Goal: Information Seeking & Learning: Learn about a topic

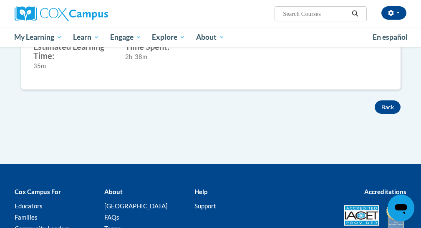
scroll to position [363, 0]
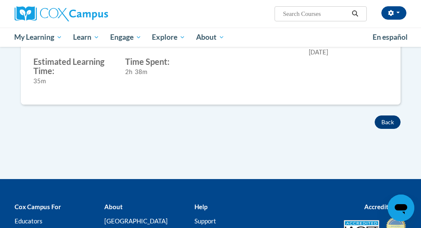
click at [389, 125] on button "Back" at bounding box center [388, 121] width 26 height 13
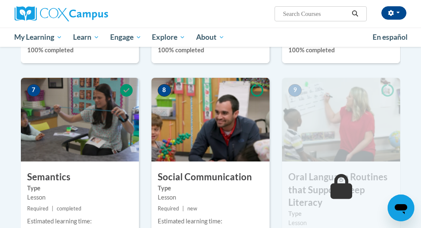
scroll to position [647, 0]
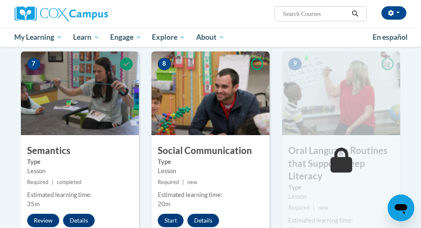
click at [171, 224] on div "8 Social Communication Type Lesson Required | new Estimated learning time: 20m …" at bounding box center [211, 152] width 118 height 203
click at [170, 217] on button "Start" at bounding box center [171, 219] width 26 height 13
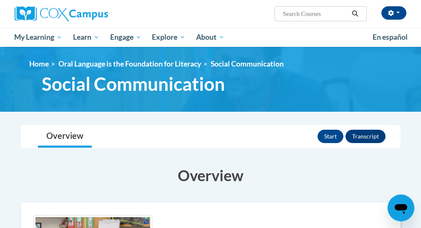
scroll to position [61, 0]
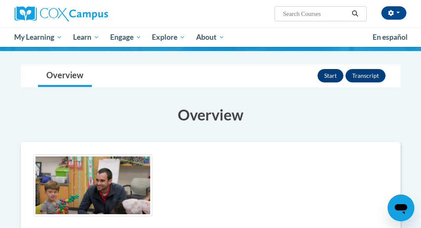
click at [331, 76] on button "Start" at bounding box center [331, 75] width 26 height 13
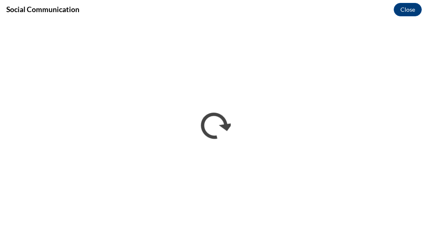
scroll to position [0, 0]
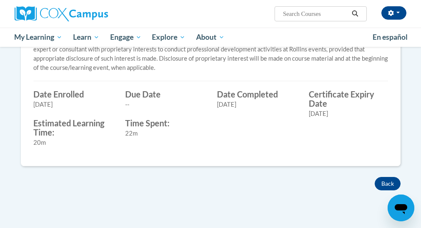
scroll to position [355, 0]
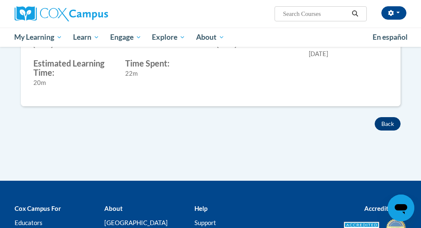
click at [389, 123] on button "Back" at bounding box center [388, 123] width 26 height 13
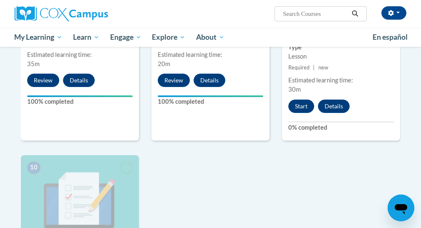
scroll to position [747, 0]
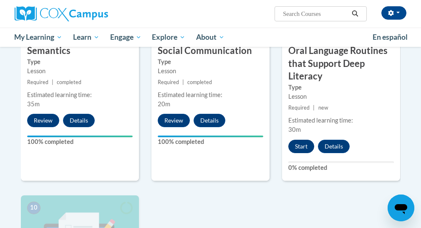
click at [294, 143] on button "Start" at bounding box center [302, 145] width 26 height 13
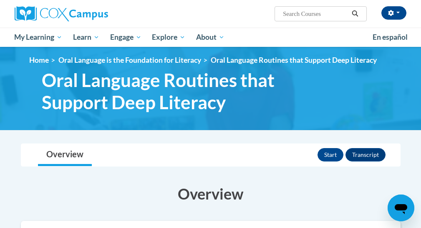
scroll to position [10, 0]
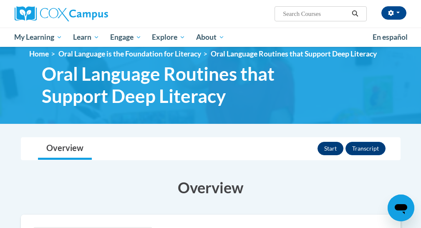
click at [326, 150] on button "Start" at bounding box center [331, 148] width 26 height 13
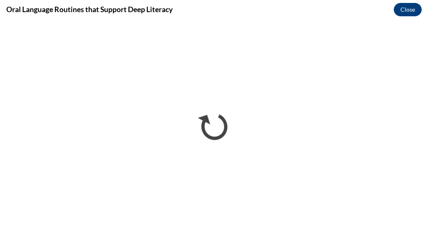
scroll to position [0, 0]
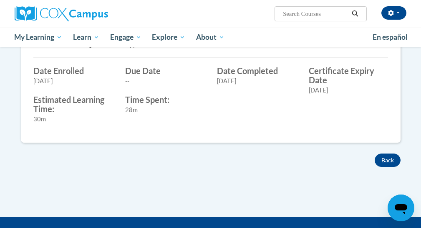
scroll to position [395, 0]
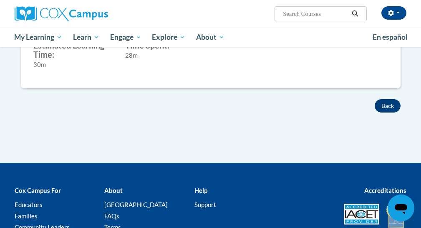
click at [377, 106] on button "Back" at bounding box center [388, 105] width 26 height 13
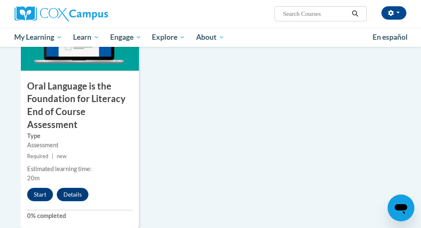
scroll to position [979, 0]
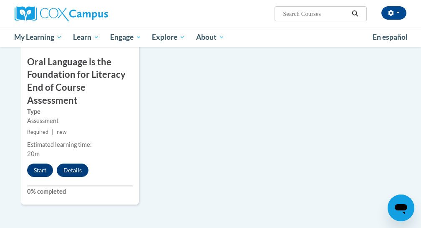
click at [37, 165] on button "Start" at bounding box center [40, 169] width 26 height 13
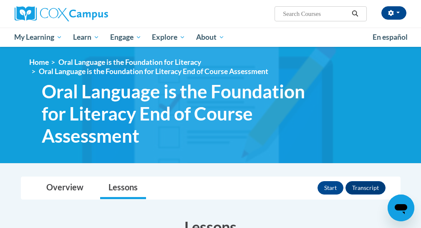
scroll to position [12, 0]
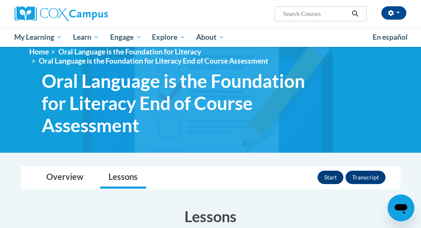
click at [327, 178] on button "Start" at bounding box center [331, 176] width 26 height 13
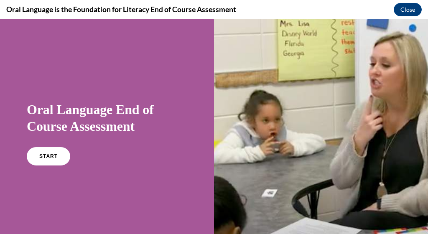
scroll to position [2, 0]
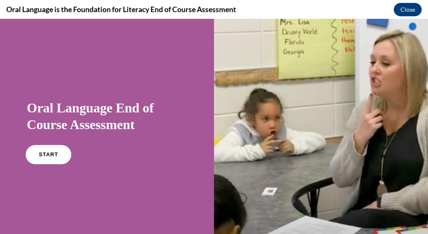
click at [44, 163] on link "START" at bounding box center [48, 154] width 46 height 19
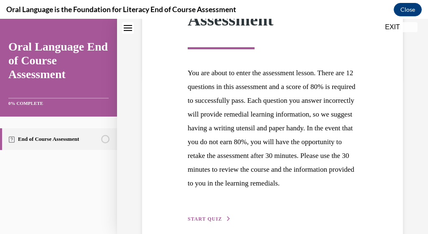
scroll to position [208, 0]
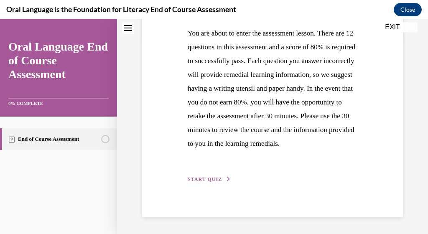
click at [104, 138] on circle "Unstarted" at bounding box center [105, 139] width 8 height 8
click at [212, 180] on span "START QUIZ" at bounding box center [205, 179] width 34 height 6
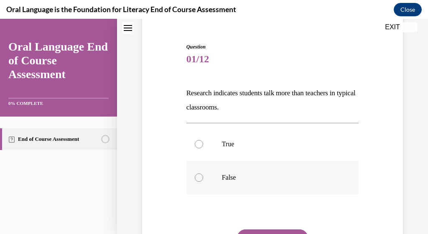
scroll to position [75, 0]
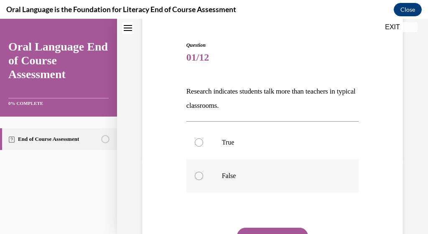
click at [198, 180] on label "False" at bounding box center [272, 175] width 172 height 33
click at [198, 180] on input "False" at bounding box center [199, 176] width 8 height 8
radio input "true"
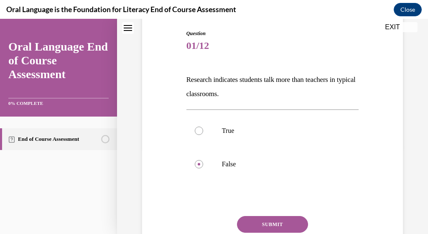
scroll to position [119, 0]
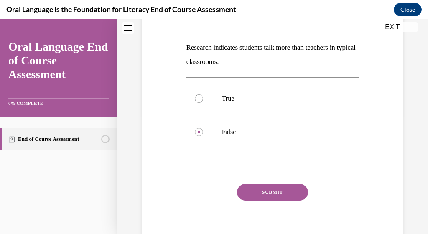
click at [288, 195] on button "SUBMIT" at bounding box center [272, 192] width 71 height 17
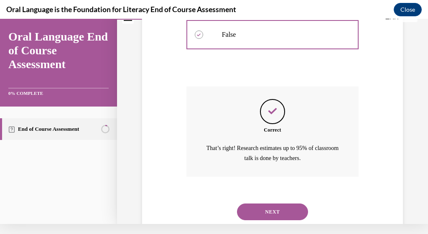
scroll to position [221, 0]
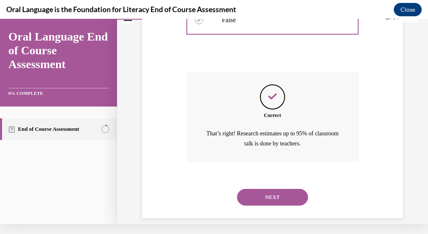
click at [285, 189] on button "NEXT" at bounding box center [272, 197] width 71 height 17
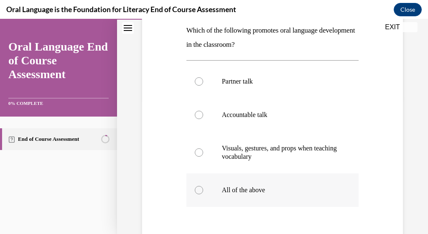
scroll to position [144, 0]
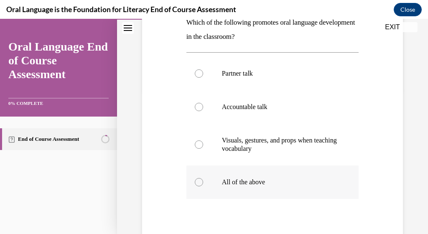
click at [200, 184] on div at bounding box center [199, 182] width 8 height 8
click at [200, 184] on input "All of the above" at bounding box center [199, 182] width 8 height 8
radio input "true"
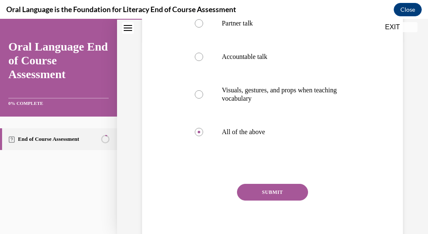
click at [289, 197] on button "SUBMIT" at bounding box center [272, 192] width 71 height 17
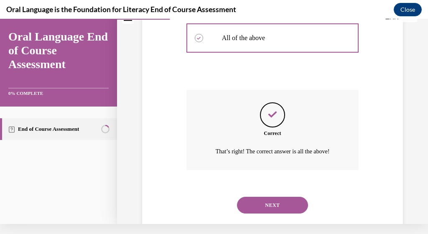
scroll to position [286, 0]
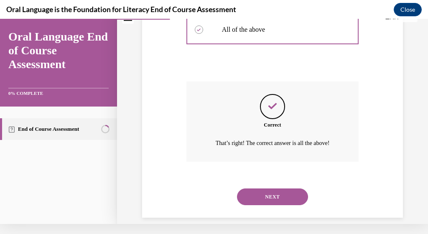
click at [287, 189] on button "NEXT" at bounding box center [272, 196] width 71 height 17
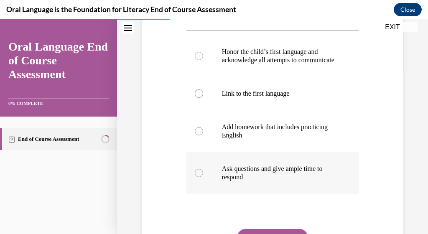
scroll to position [167, 0]
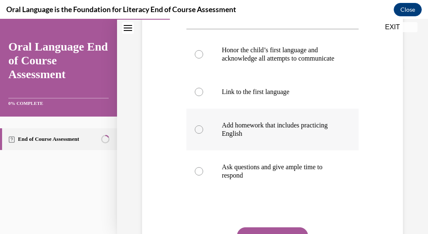
click at [196, 134] on div at bounding box center [199, 129] width 8 height 8
click at [196, 134] on input "Add homework that includes practicing English" at bounding box center [199, 129] width 8 height 8
radio input "true"
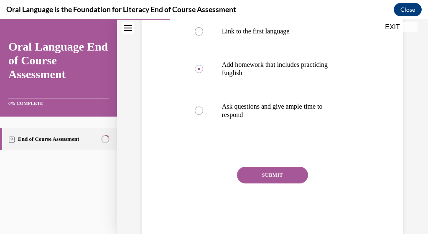
click at [278, 183] on button "SUBMIT" at bounding box center [272, 175] width 71 height 17
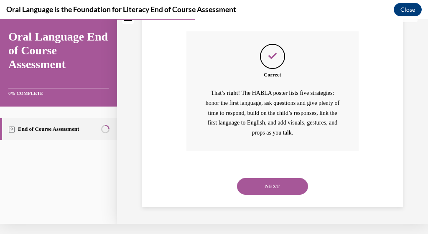
scroll to position [364, 0]
click at [293, 190] on button "NEXT" at bounding box center [272, 186] width 71 height 17
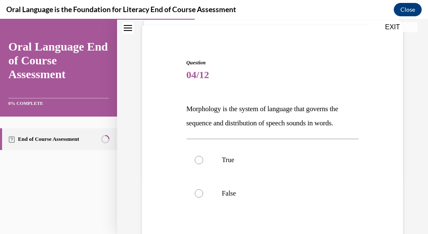
scroll to position [112, 0]
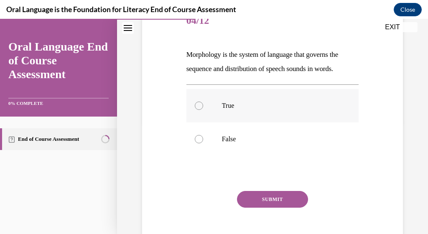
click at [195, 106] on div at bounding box center [199, 105] width 8 height 8
click at [195, 106] on input "True" at bounding box center [199, 105] width 8 height 8
radio input "true"
click at [252, 200] on button "SUBMIT" at bounding box center [272, 199] width 71 height 17
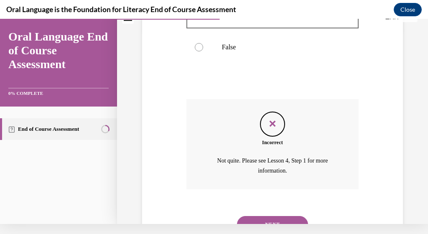
scroll to position [221, 0]
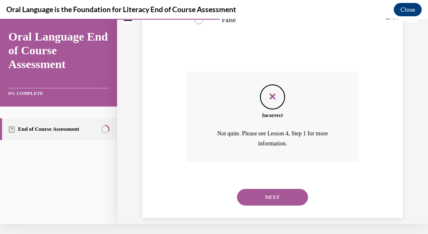
click at [259, 189] on button "NEXT" at bounding box center [272, 197] width 71 height 17
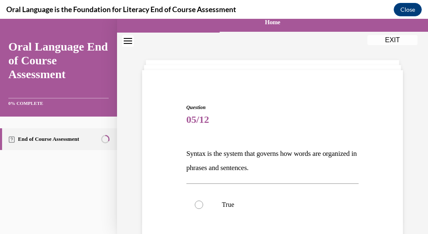
scroll to position [3, 0]
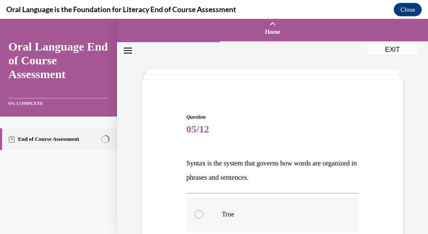
click at [195, 214] on div at bounding box center [199, 214] width 8 height 8
click at [195, 214] on input "True" at bounding box center [199, 214] width 8 height 8
radio input "true"
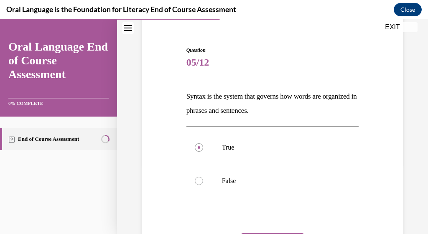
scroll to position [129, 0]
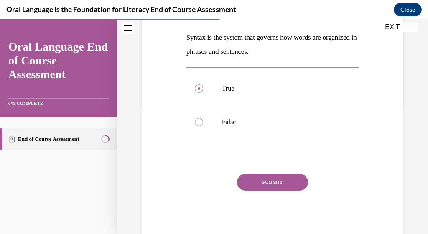
click at [276, 189] on button "SUBMIT" at bounding box center [272, 182] width 71 height 17
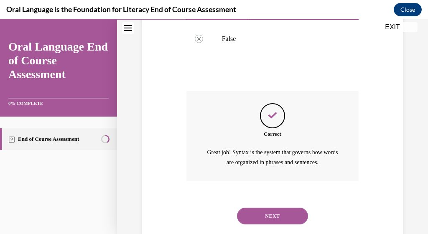
scroll to position [221, 0]
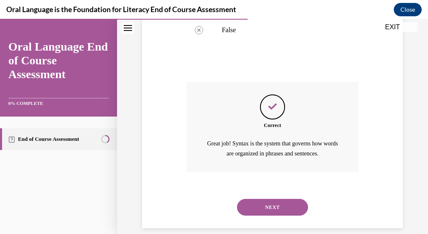
click at [271, 199] on button "NEXT" at bounding box center [272, 207] width 71 height 17
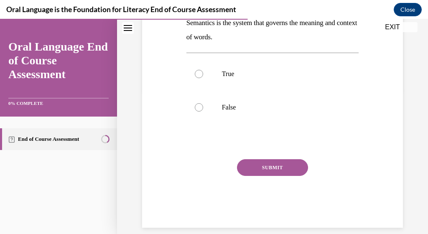
scroll to position [51, 0]
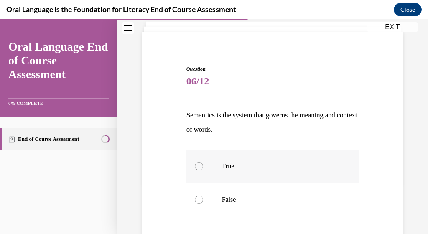
click at [196, 165] on div at bounding box center [199, 166] width 8 height 8
click at [196, 165] on input "True" at bounding box center [199, 166] width 8 height 8
radio input "true"
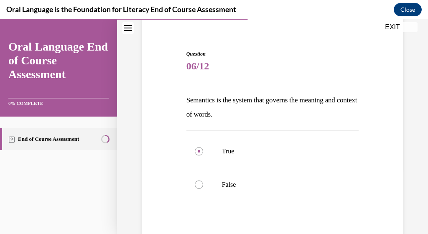
scroll to position [103, 0]
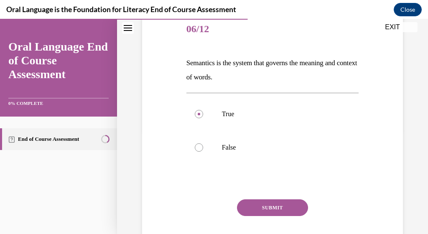
click at [260, 203] on button "SUBMIT" at bounding box center [272, 207] width 71 height 17
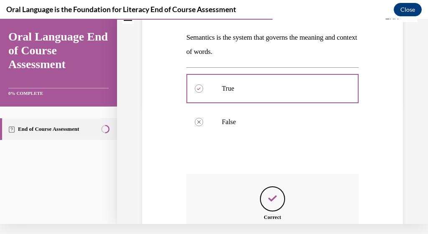
scroll to position [221, 0]
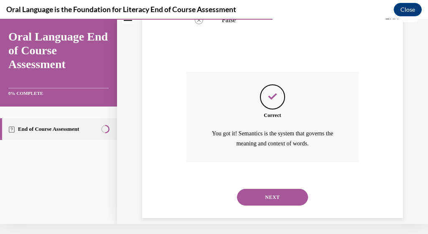
click at [283, 189] on button "NEXT" at bounding box center [272, 197] width 71 height 17
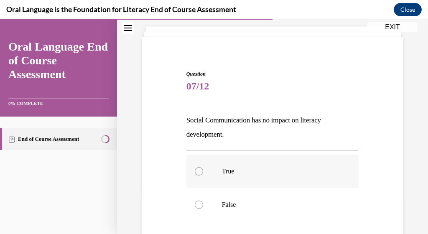
scroll to position [51, 0]
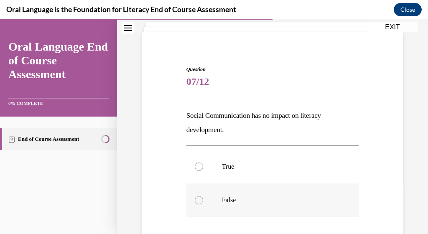
click at [195, 200] on div at bounding box center [199, 200] width 8 height 8
click at [195, 200] on input "False" at bounding box center [199, 200] width 8 height 8
radio input "true"
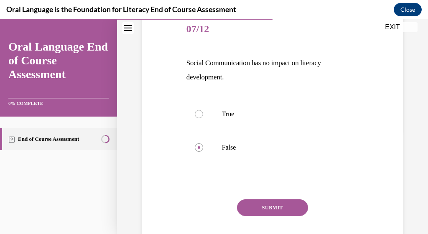
click at [267, 210] on button "SUBMIT" at bounding box center [272, 207] width 71 height 17
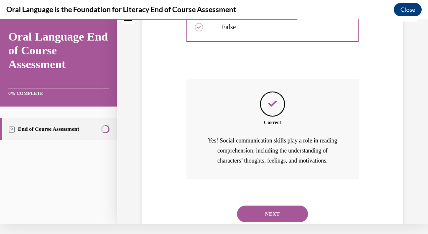
scroll to position [240, 0]
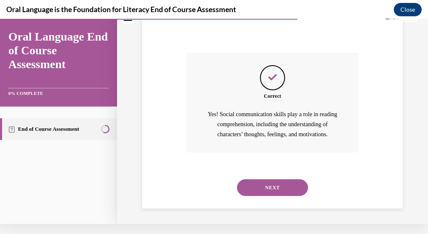
click at [268, 190] on button "NEXT" at bounding box center [272, 187] width 71 height 17
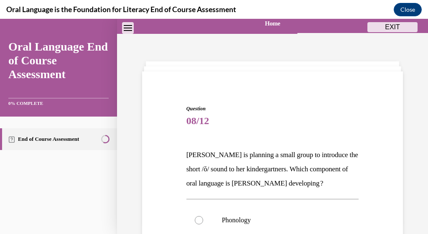
scroll to position [69, 0]
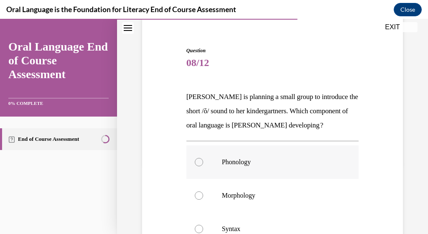
click at [198, 166] on div at bounding box center [199, 162] width 8 height 8
click at [198, 166] on input "Phonology" at bounding box center [199, 162] width 8 height 8
radio input "true"
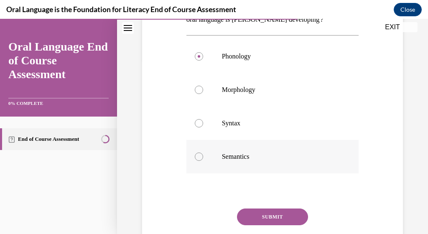
scroll to position [177, 0]
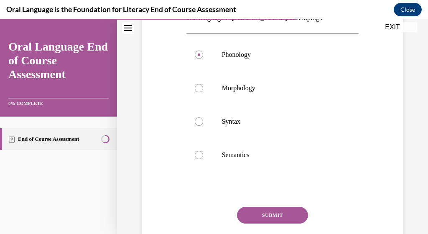
click at [271, 223] on button "SUBMIT" at bounding box center [272, 215] width 71 height 17
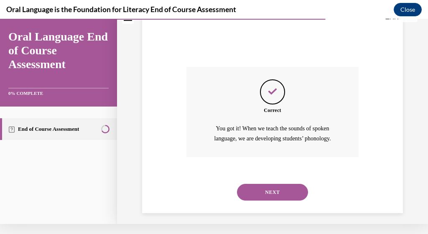
scroll to position [316, 0]
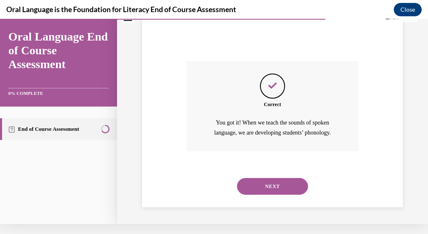
click at [283, 188] on button "NEXT" at bounding box center [272, 186] width 71 height 17
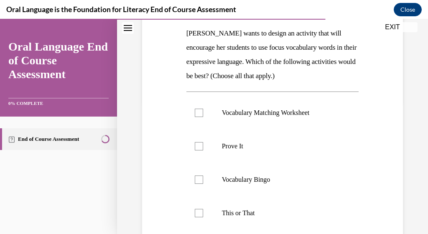
scroll to position [137, 0]
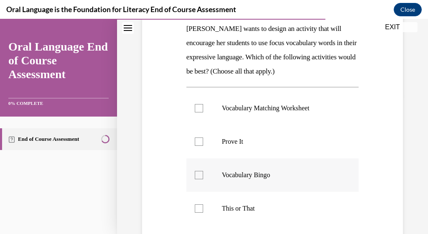
click at [196, 174] on div at bounding box center [199, 175] width 8 height 8
click at [196, 174] on input "Vocabulary Bingo" at bounding box center [199, 175] width 8 height 8
checkbox input "true"
click at [197, 110] on div at bounding box center [199, 108] width 8 height 8
click at [197, 110] on input "Vocabulary Matching Worksheet" at bounding box center [199, 108] width 8 height 8
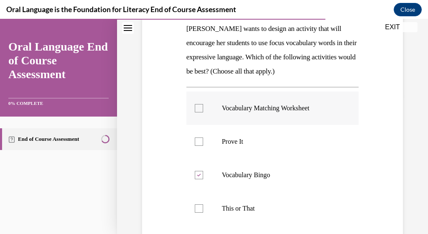
checkbox input "true"
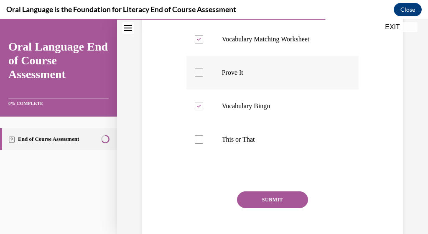
scroll to position [239, 0]
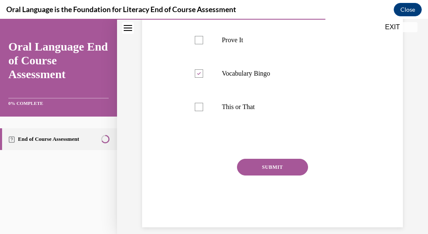
click at [266, 170] on button "SUBMIT" at bounding box center [272, 167] width 71 height 17
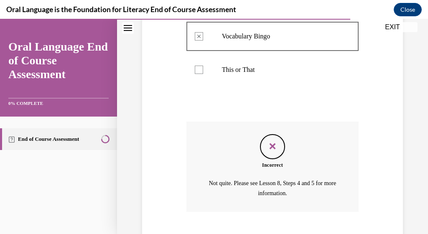
scroll to position [316, 0]
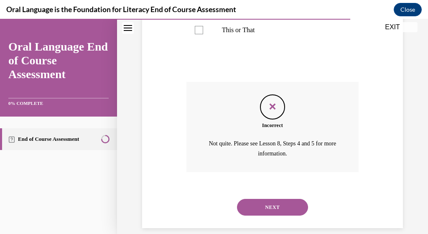
click at [276, 199] on button "NEXT" at bounding box center [272, 207] width 71 height 17
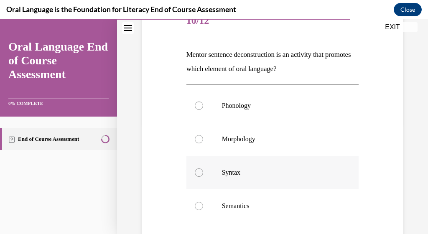
scroll to position [113, 0]
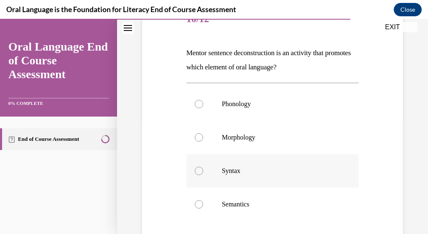
click at [197, 170] on div at bounding box center [199, 171] width 8 height 8
click at [197, 170] on input "Syntax" at bounding box center [199, 171] width 8 height 8
radio input "true"
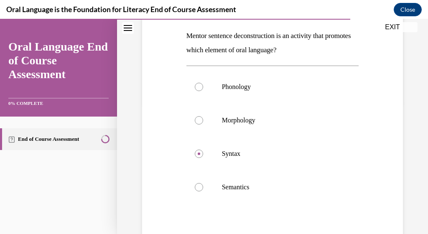
scroll to position [184, 0]
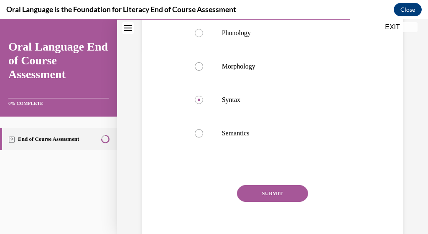
click at [274, 197] on button "SUBMIT" at bounding box center [272, 193] width 71 height 17
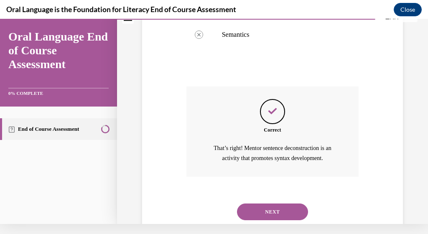
scroll to position [287, 0]
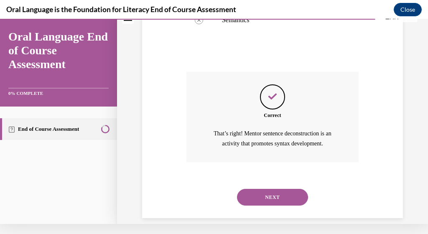
click at [268, 189] on button "NEXT" at bounding box center [272, 197] width 71 height 17
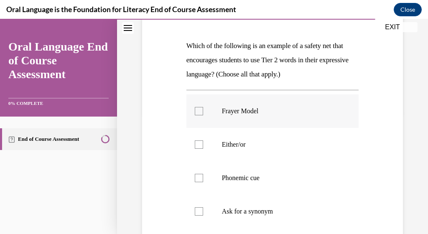
scroll to position [125, 0]
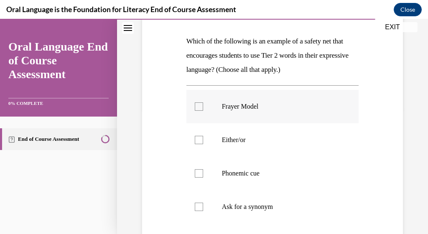
click at [196, 108] on div at bounding box center [199, 106] width 8 height 8
click at [196, 108] on input "Frayer Model" at bounding box center [199, 106] width 8 height 8
checkbox input "true"
click at [195, 171] on div at bounding box center [199, 173] width 8 height 8
click at [195, 171] on input "Phonemic cue" at bounding box center [199, 173] width 8 height 8
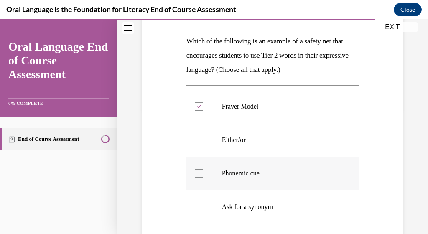
checkbox input "true"
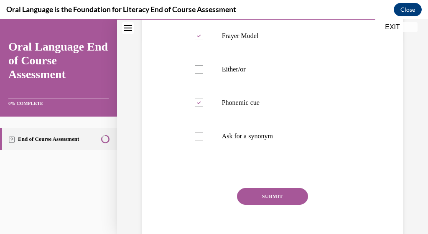
scroll to position [197, 0]
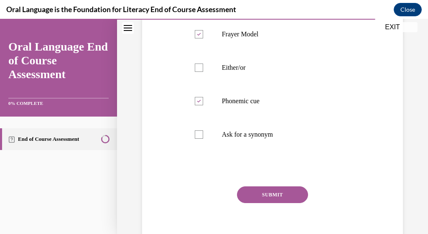
click at [267, 194] on button "SUBMIT" at bounding box center [272, 194] width 71 height 17
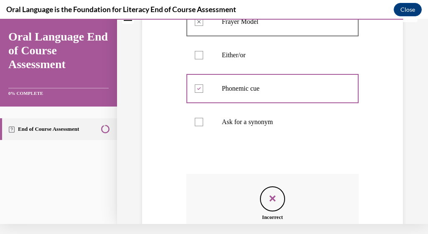
scroll to position [302, 0]
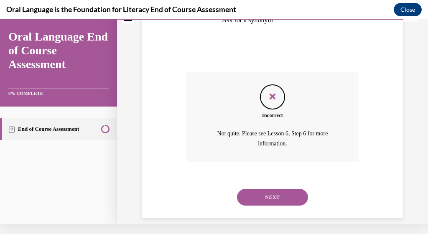
click at [284, 189] on button "NEXT" at bounding box center [272, 197] width 71 height 17
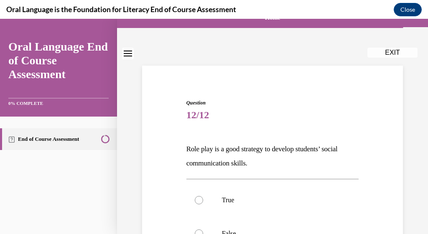
scroll to position [19, 0]
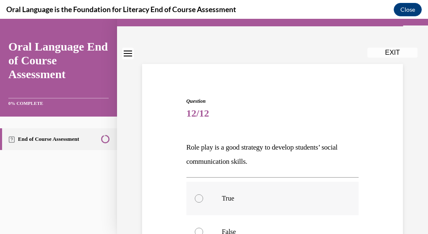
click at [195, 200] on div at bounding box center [199, 198] width 8 height 8
click at [195, 200] on input "True" at bounding box center [199, 198] width 8 height 8
radio input "true"
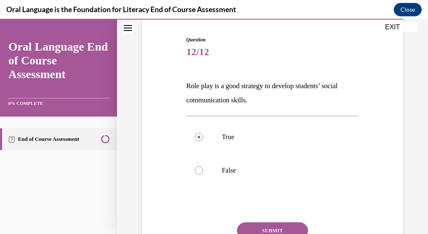
scroll to position [132, 0]
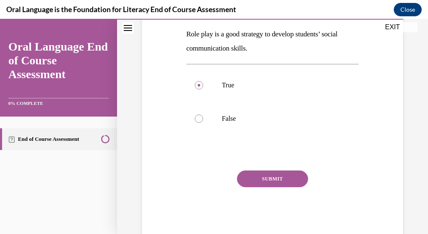
click at [286, 184] on button "SUBMIT" at bounding box center [272, 178] width 71 height 17
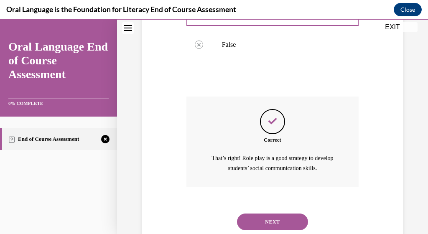
scroll to position [221, 0]
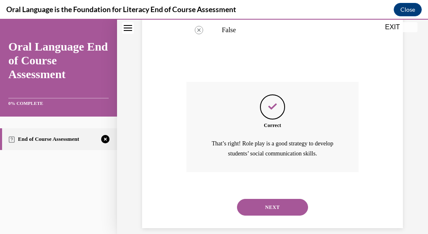
click at [267, 199] on button "NEXT" at bounding box center [272, 207] width 71 height 17
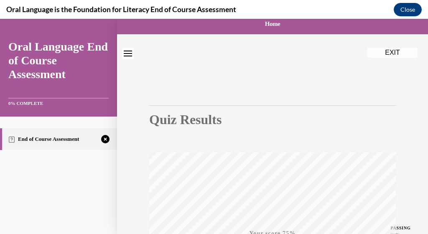
scroll to position [0, 0]
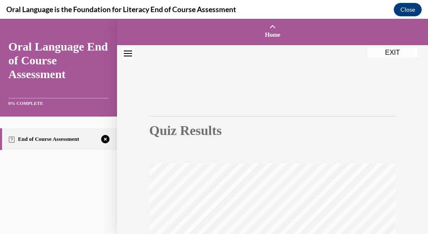
click at [391, 51] on button "EXIT" at bounding box center [392, 53] width 50 height 10
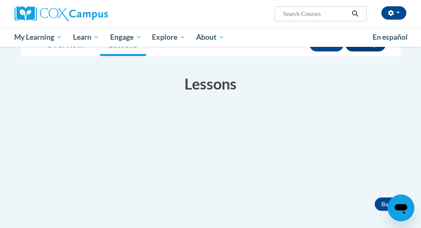
scroll to position [95, 0]
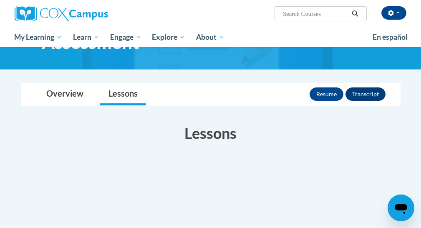
click at [361, 89] on button "Transcript" at bounding box center [366, 93] width 40 height 13
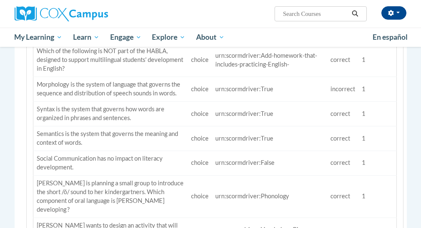
scroll to position [396, 0]
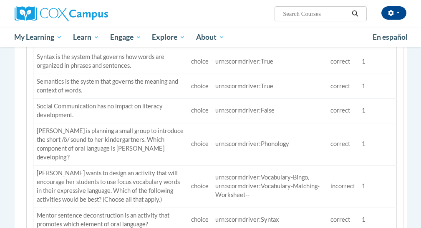
scroll to position [676, 0]
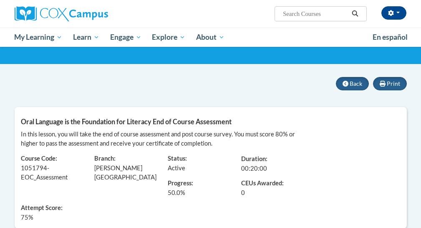
scroll to position [0, 0]
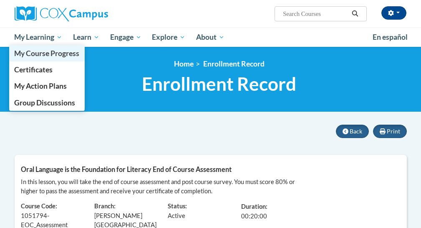
click at [38, 54] on span "My Course Progress" at bounding box center [46, 53] width 65 height 9
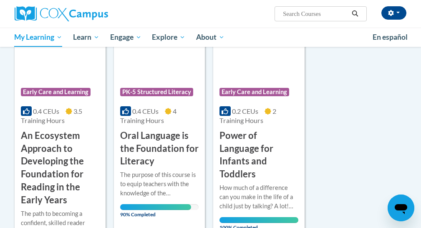
scroll to position [181, 0]
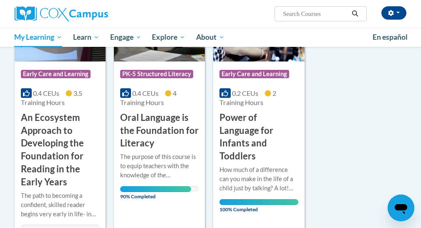
click at [151, 126] on h3 "Oral Language is the Foundation for Literacy" at bounding box center [159, 130] width 79 height 38
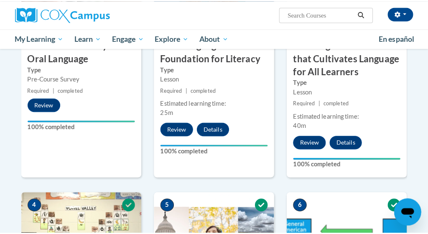
scroll to position [295, 0]
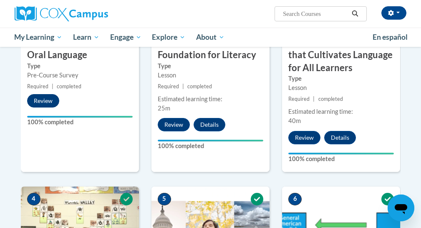
click at [41, 102] on button "Review" at bounding box center [43, 100] width 32 height 13
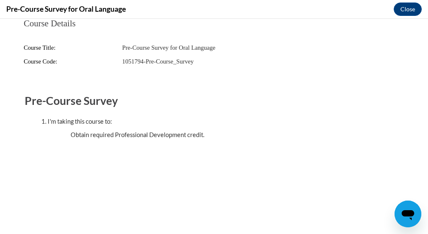
scroll to position [0, 0]
click at [405, 13] on button "Close" at bounding box center [407, 9] width 28 height 13
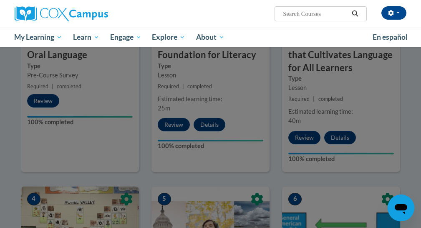
click at [327, 38] on div at bounding box center [211, 22] width 380 height 159
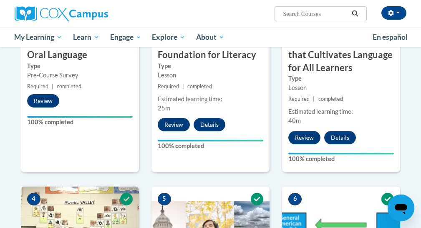
click at [179, 124] on button "Review" at bounding box center [174, 124] width 32 height 13
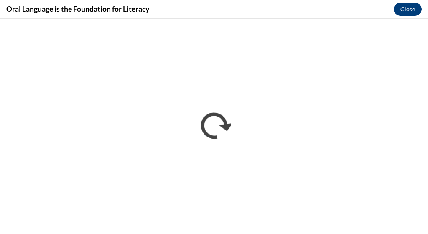
click at [406, 10] on button "Close" at bounding box center [407, 9] width 28 height 13
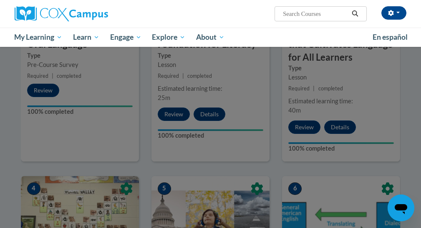
scroll to position [307, 0]
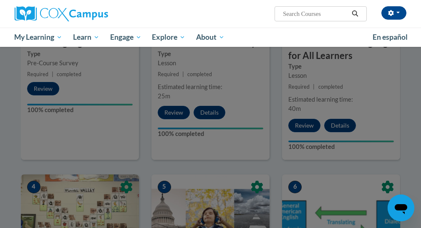
click at [339, 36] on div at bounding box center [211, 10] width 380 height 159
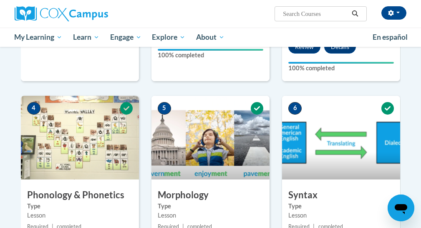
scroll to position [473, 0]
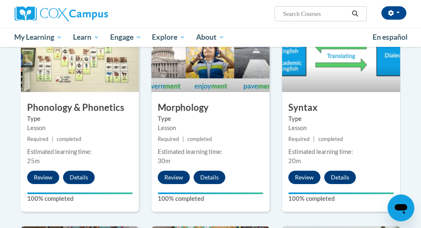
click at [212, 177] on button "Details" at bounding box center [210, 176] width 32 height 13
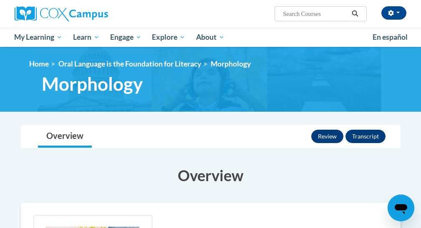
click at [327, 135] on button "Review" at bounding box center [328, 135] width 32 height 13
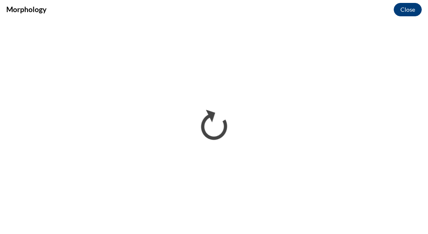
click at [403, 15] on button "Close" at bounding box center [407, 9] width 28 height 13
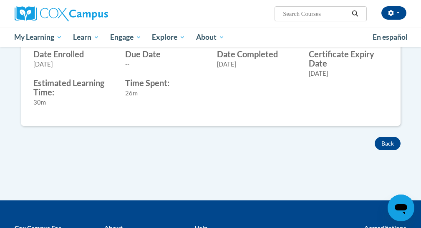
scroll to position [344, 0]
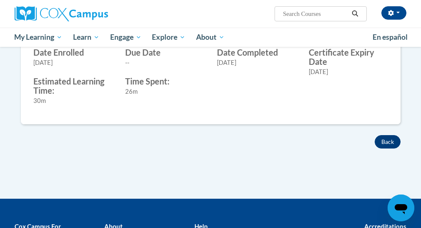
click at [392, 138] on button "Back" at bounding box center [388, 141] width 26 height 13
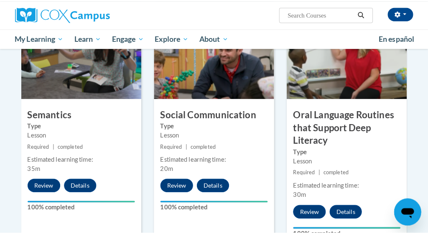
scroll to position [676, 0]
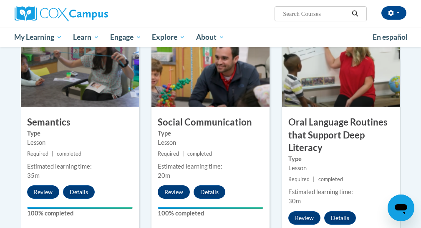
click at [173, 190] on button "Review" at bounding box center [174, 191] width 32 height 13
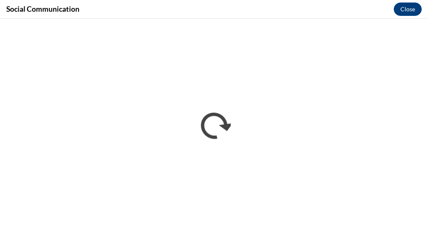
scroll to position [0, 0]
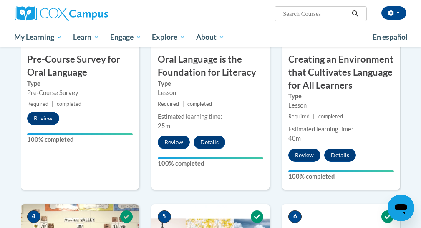
scroll to position [273, 0]
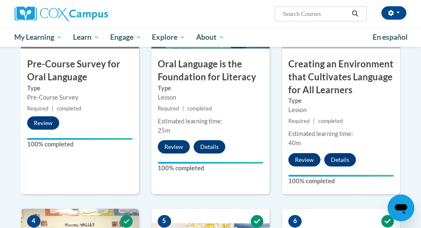
click at [337, 160] on button "Details" at bounding box center [341, 159] width 32 height 13
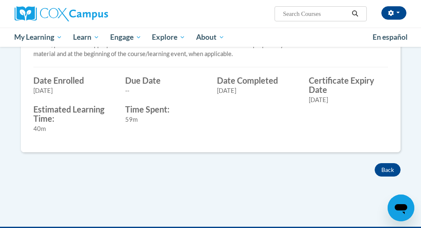
scroll to position [373, 0]
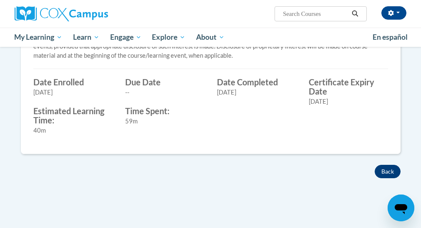
click at [385, 170] on button "Back" at bounding box center [388, 171] width 26 height 13
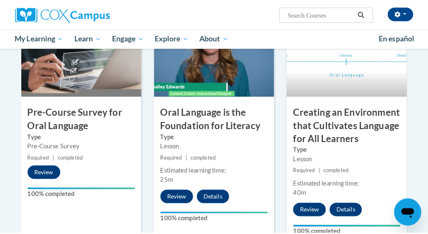
scroll to position [238, 0]
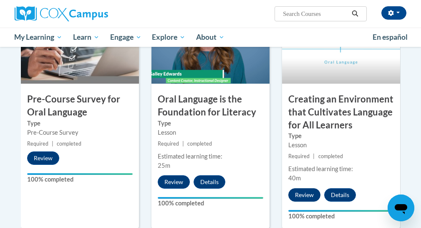
click at [308, 194] on button "Review" at bounding box center [305, 194] width 32 height 13
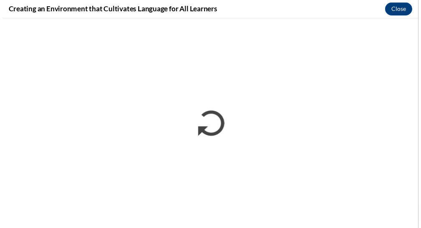
scroll to position [0, 0]
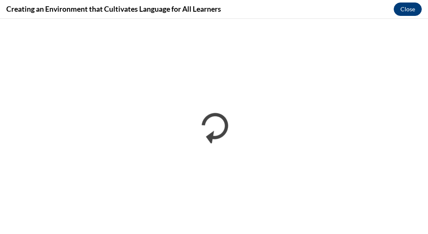
click at [406, 10] on button "Close" at bounding box center [407, 9] width 28 height 13
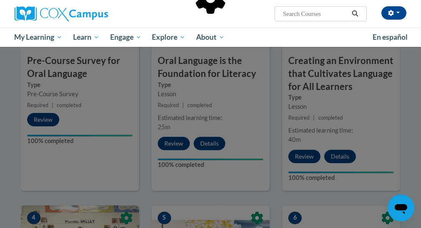
scroll to position [319, 0]
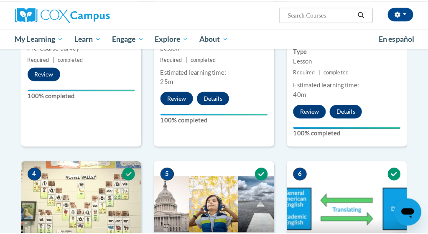
scroll to position [438, 0]
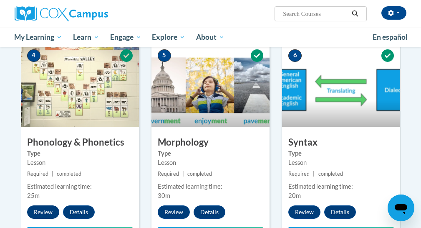
click at [44, 209] on button "Review" at bounding box center [43, 211] width 32 height 13
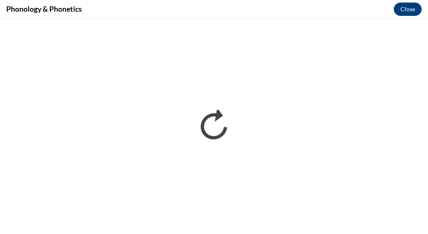
scroll to position [0, 0]
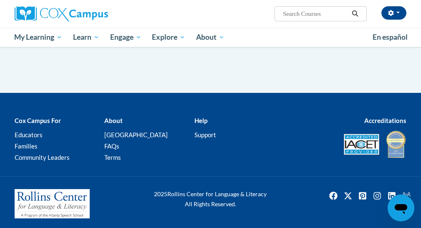
scroll to position [609, 0]
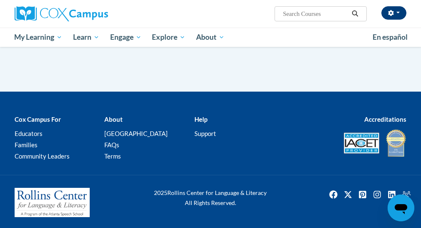
click at [400, 11] on button "button" at bounding box center [394, 12] width 25 height 13
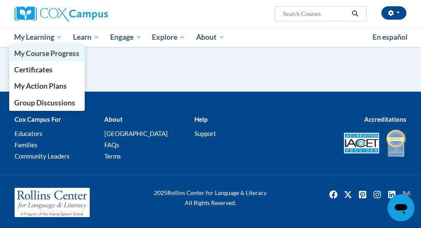
click at [47, 56] on span "My Course Progress" at bounding box center [46, 53] width 65 height 9
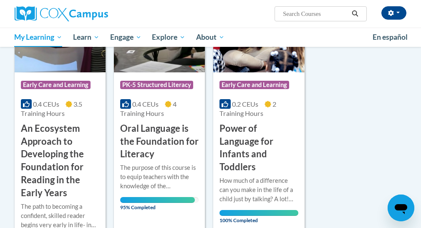
scroll to position [172, 0]
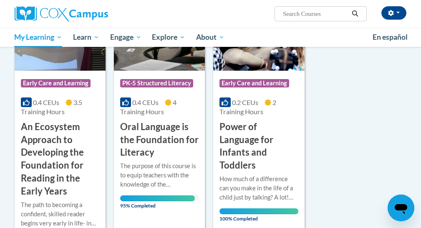
click at [159, 134] on h3 "Oral Language is the Foundation for Literacy" at bounding box center [159, 139] width 79 height 38
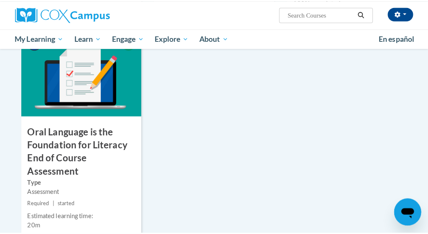
scroll to position [971, 0]
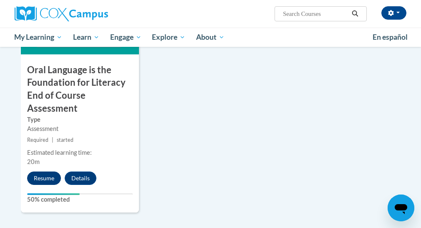
click at [52, 173] on button "Resume" at bounding box center [44, 177] width 34 height 13
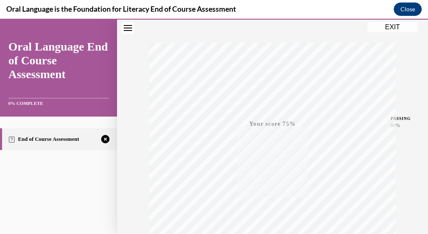
scroll to position [213, 0]
click at [264, 172] on span "TAKE AGAIN" at bounding box center [273, 171] width 30 height 5
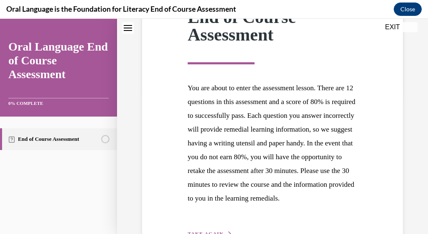
scroll to position [208, 0]
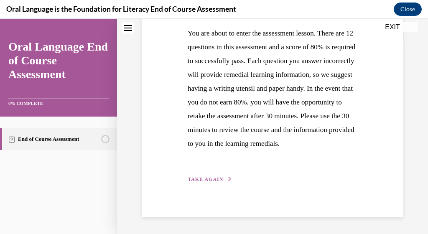
click at [218, 179] on span "TAKE AGAIN" at bounding box center [206, 179] width 36 height 6
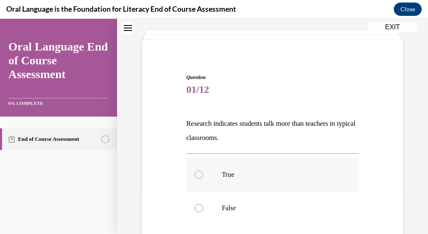
scroll to position [44, 0]
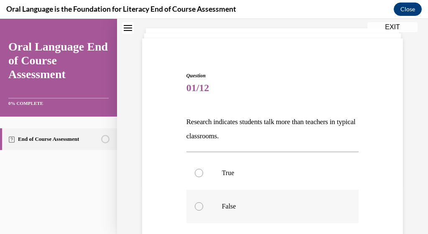
click at [195, 209] on div at bounding box center [199, 206] width 8 height 8
click at [195, 209] on input "False" at bounding box center [199, 206] width 8 height 8
radio input "true"
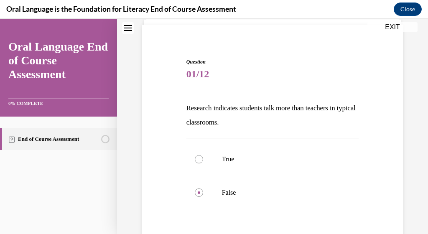
scroll to position [89, 0]
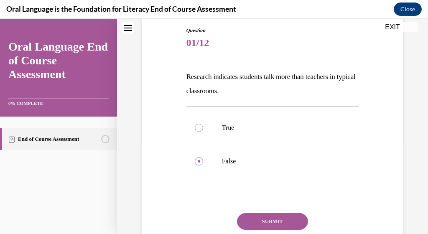
click at [268, 222] on button "SUBMIT" at bounding box center [272, 221] width 71 height 17
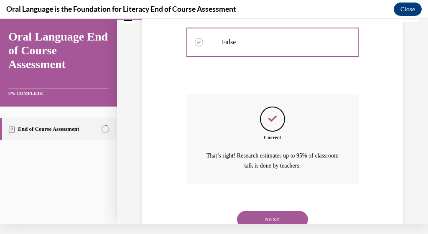
scroll to position [221, 0]
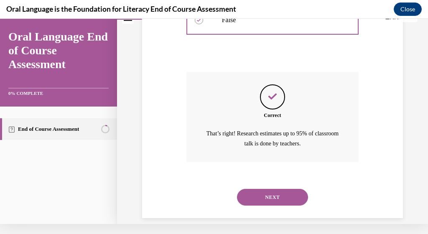
click at [266, 190] on button "NEXT" at bounding box center [272, 197] width 71 height 17
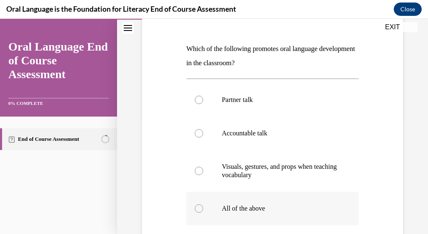
scroll to position [137, 0]
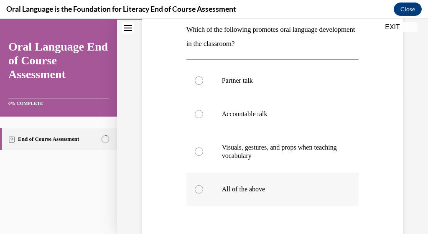
click at [198, 190] on div at bounding box center [199, 189] width 8 height 8
click at [198, 190] on input "All of the above" at bounding box center [199, 189] width 8 height 8
radio input "true"
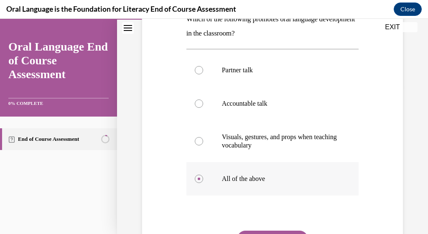
scroll to position [166, 0]
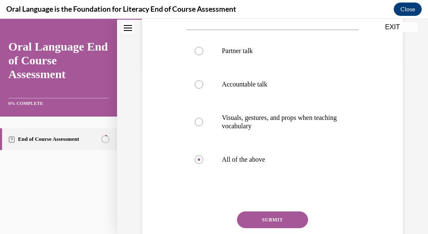
click at [280, 218] on button "SUBMIT" at bounding box center [272, 219] width 71 height 17
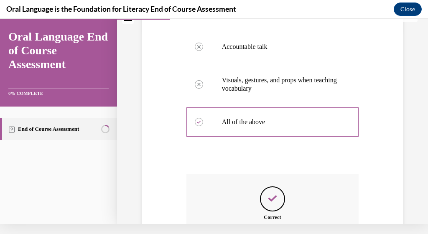
scroll to position [286, 0]
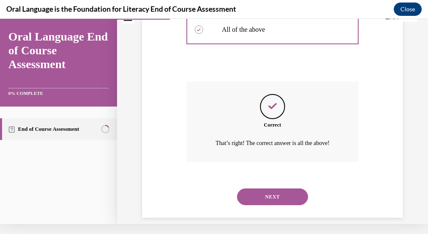
click at [271, 188] on button "NEXT" at bounding box center [272, 196] width 71 height 17
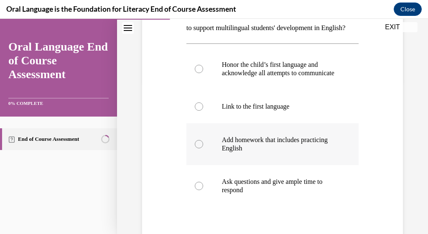
scroll to position [154, 0]
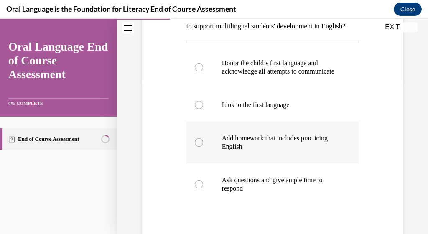
click at [200, 147] on div at bounding box center [199, 142] width 8 height 8
click at [200, 147] on input "Add homework that includes practicing English" at bounding box center [199, 142] width 8 height 8
radio input "true"
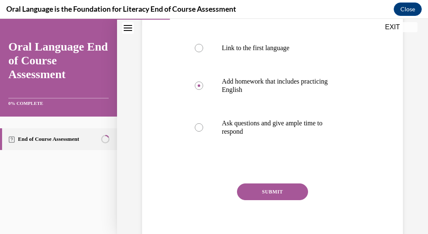
click at [279, 200] on button "SUBMIT" at bounding box center [272, 191] width 71 height 17
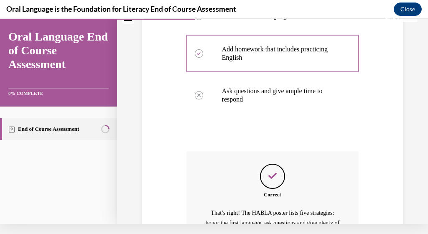
scroll to position [364, 0]
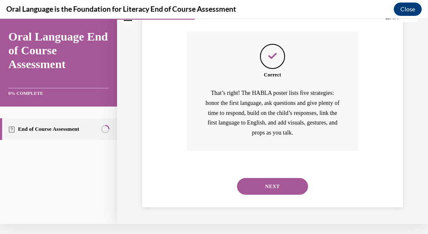
click at [266, 189] on button "NEXT" at bounding box center [272, 186] width 71 height 17
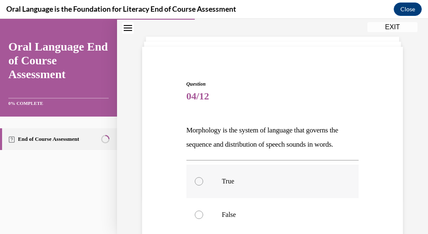
scroll to position [41, 0]
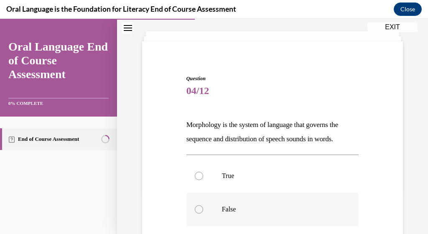
drag, startPoint x: 199, startPoint y: 210, endPoint x: 210, endPoint y: 207, distance: 11.4
click at [199, 210] on div at bounding box center [199, 209] width 8 height 8
click at [199, 210] on input "False" at bounding box center [199, 209] width 8 height 8
radio input "true"
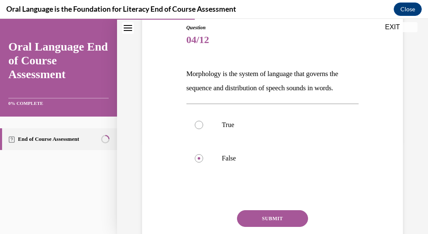
scroll to position [122, 0]
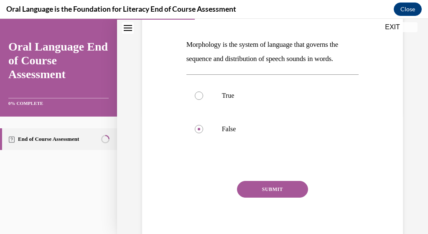
click at [269, 188] on button "SUBMIT" at bounding box center [272, 189] width 71 height 17
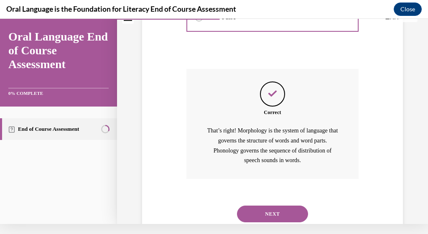
scroll to position [240, 0]
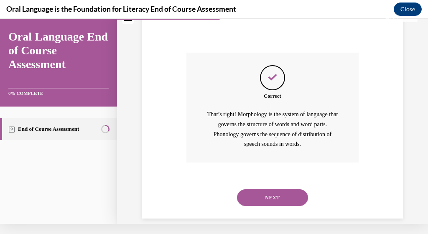
click at [281, 189] on button "NEXT" at bounding box center [272, 197] width 71 height 17
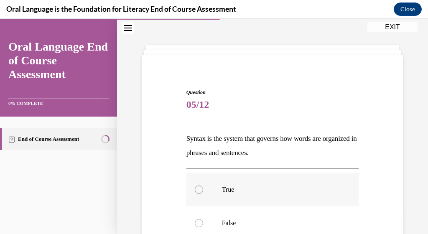
scroll to position [0, 0]
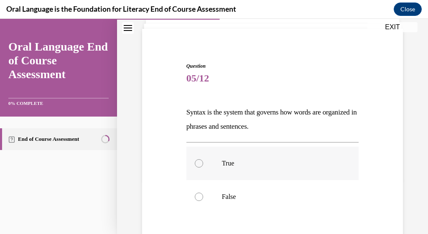
click at [201, 165] on div at bounding box center [199, 163] width 8 height 8
click at [201, 165] on input "True" at bounding box center [199, 163] width 8 height 8
radio input "true"
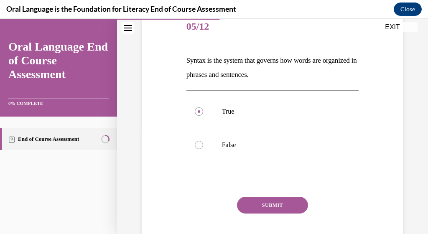
drag, startPoint x: 268, startPoint y: 207, endPoint x: 292, endPoint y: 193, distance: 28.7
click at [268, 207] on button "SUBMIT" at bounding box center [272, 205] width 71 height 17
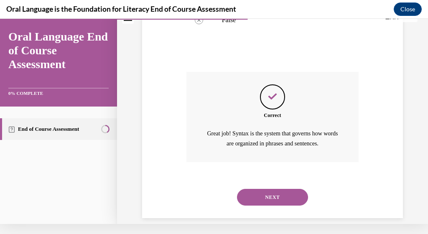
click at [279, 189] on button "NEXT" at bounding box center [272, 197] width 71 height 17
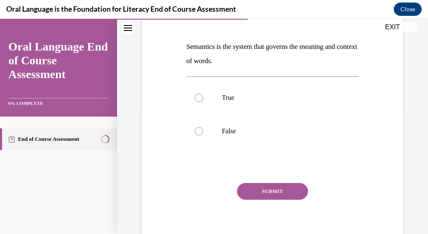
click at [404, 72] on div "Question 06/12 Semantics is the system that governs the meaning and context of …" at bounding box center [272, 97] width 311 height 342
click at [196, 99] on div at bounding box center [199, 98] width 8 height 8
click at [196, 99] on input "True" at bounding box center [199, 98] width 8 height 8
radio input "true"
click at [241, 194] on button "SUBMIT" at bounding box center [272, 191] width 71 height 17
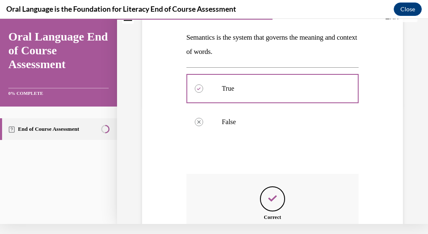
scroll to position [221, 0]
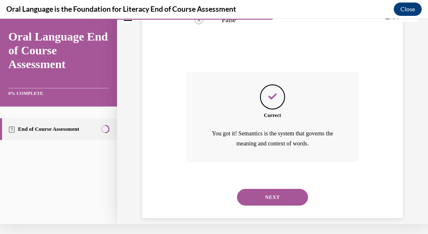
click at [283, 189] on button "NEXT" at bounding box center [272, 197] width 71 height 17
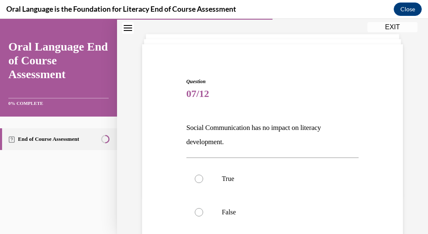
scroll to position [47, 0]
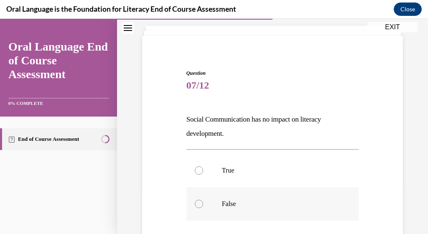
click at [199, 203] on div at bounding box center [199, 204] width 8 height 8
click at [199, 203] on input "False" at bounding box center [199, 204] width 8 height 8
radio input "true"
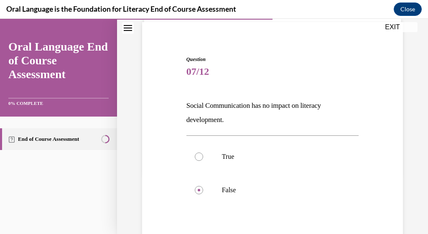
scroll to position [144, 0]
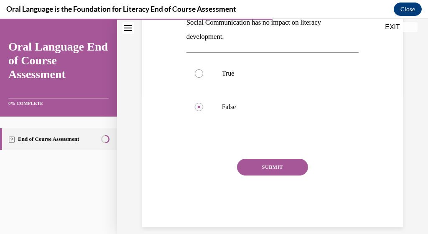
click at [287, 171] on button "SUBMIT" at bounding box center [272, 167] width 71 height 17
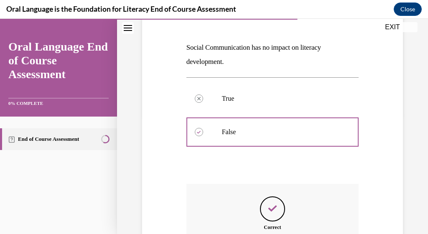
scroll to position [240, 0]
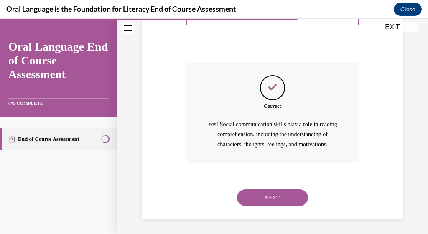
click at [265, 195] on button "NEXT" at bounding box center [272, 197] width 71 height 17
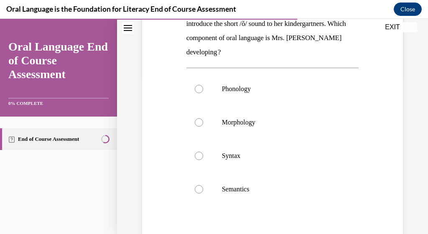
scroll to position [140, 0]
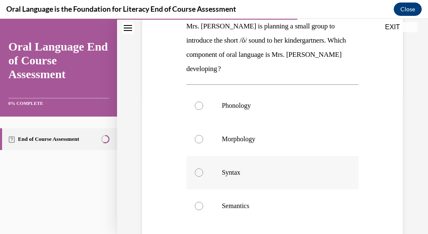
click at [200, 172] on div at bounding box center [199, 172] width 8 height 8
click at [200, 172] on input "Syntax" at bounding box center [199, 172] width 8 height 8
radio input "true"
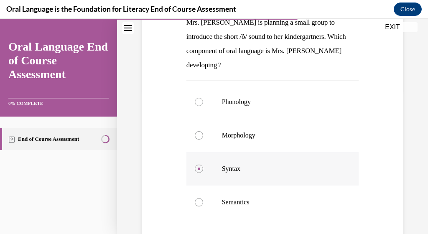
scroll to position [145, 0]
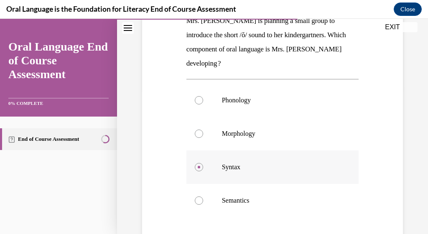
click at [261, 169] on p "Syntax" at bounding box center [280, 167] width 116 height 8
click at [203, 169] on input "Syntax" at bounding box center [199, 167] width 8 height 8
click at [261, 169] on p "Syntax" at bounding box center [280, 167] width 116 height 8
click at [203, 169] on input "Syntax" at bounding box center [199, 167] width 8 height 8
click at [242, 99] on p "Phonology" at bounding box center [280, 100] width 116 height 8
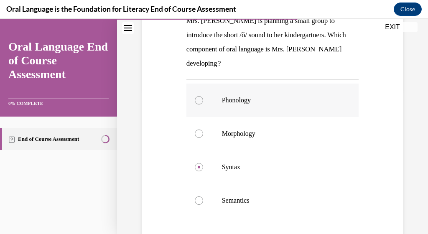
click at [203, 99] on input "Phonology" at bounding box center [199, 100] width 8 height 8
radio input "true"
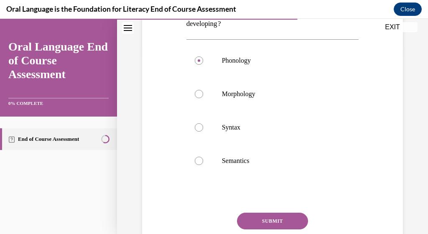
click at [268, 223] on button "SUBMIT" at bounding box center [272, 221] width 71 height 17
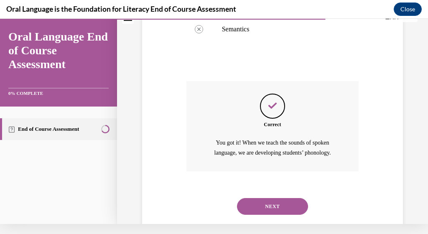
scroll to position [316, 0]
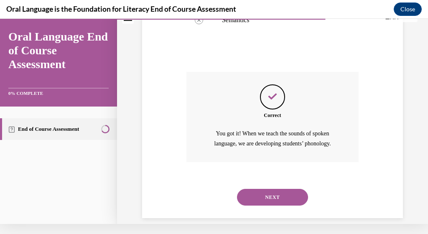
click at [288, 190] on button "NEXT" at bounding box center [272, 197] width 71 height 17
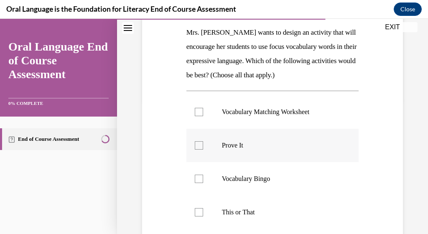
scroll to position [132, 0]
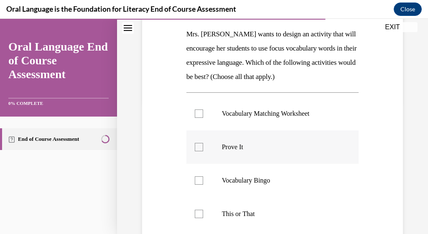
click at [337, 147] on label "Prove It" at bounding box center [272, 146] width 172 height 33
click at [203, 147] on input "Prove It" at bounding box center [199, 147] width 8 height 8
checkbox input "true"
click at [197, 115] on div at bounding box center [199, 113] width 8 height 8
click at [197, 115] on input "Vocabulary Matching Worksheet" at bounding box center [199, 113] width 8 height 8
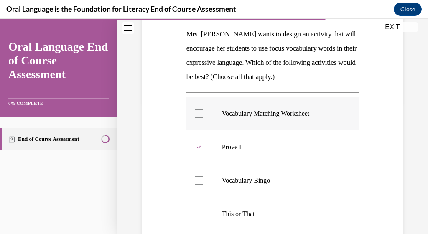
checkbox input "true"
click at [201, 148] on div at bounding box center [199, 147] width 8 height 8
click at [201, 148] on input "Prove It" at bounding box center [199, 147] width 8 height 8
checkbox input "false"
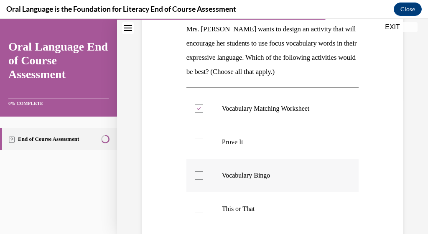
scroll to position [141, 0]
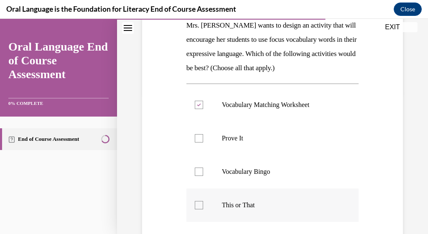
click at [198, 206] on div at bounding box center [199, 205] width 8 height 8
click at [198, 206] on input "This or That" at bounding box center [199, 205] width 8 height 8
checkbox input "true"
click at [198, 174] on div at bounding box center [199, 171] width 8 height 8
click at [198, 174] on input "Vocabulary Bingo" at bounding box center [199, 171] width 8 height 8
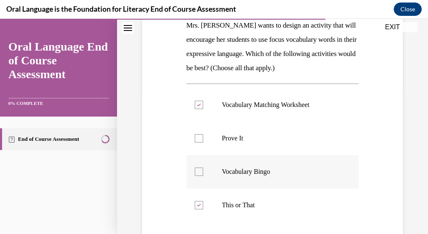
checkbox input "true"
click at [200, 135] on div at bounding box center [199, 138] width 8 height 8
click at [200, 135] on input "Prove It" at bounding box center [199, 138] width 8 height 8
checkbox input "true"
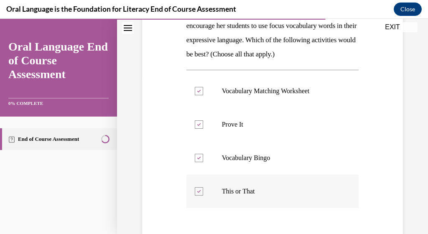
scroll to position [182, 0]
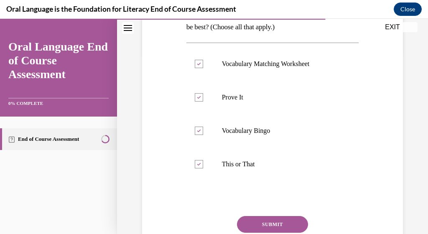
click at [264, 225] on button "SUBMIT" at bounding box center [272, 224] width 71 height 17
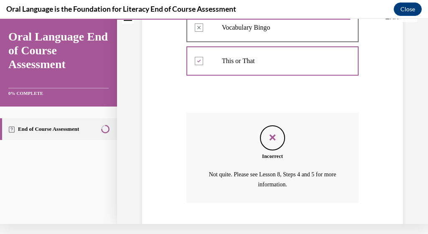
scroll to position [314, 0]
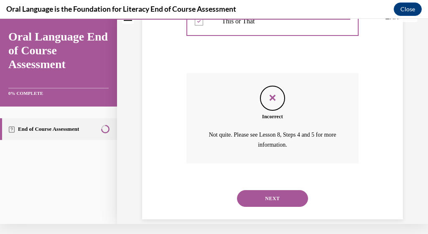
click at [276, 190] on button "NEXT" at bounding box center [272, 198] width 71 height 17
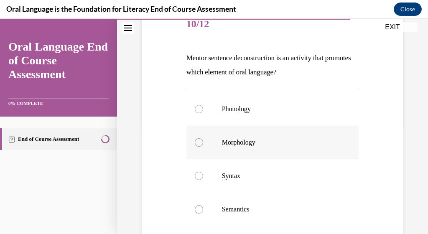
scroll to position [110, 0]
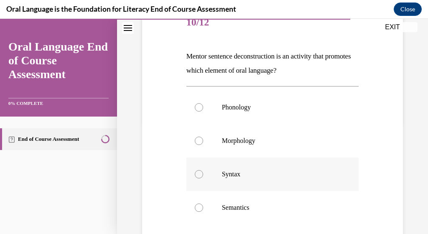
click at [197, 169] on label "Syntax" at bounding box center [272, 173] width 172 height 33
click at [197, 170] on input "Syntax" at bounding box center [199, 174] width 8 height 8
radio input "true"
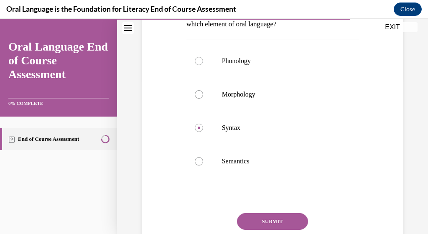
scroll to position [210, 0]
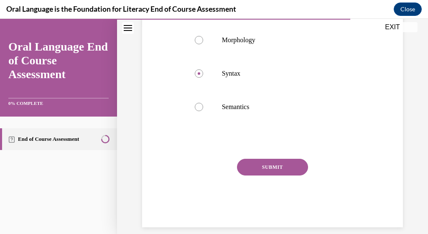
click at [282, 170] on button "SUBMIT" at bounding box center [272, 167] width 71 height 17
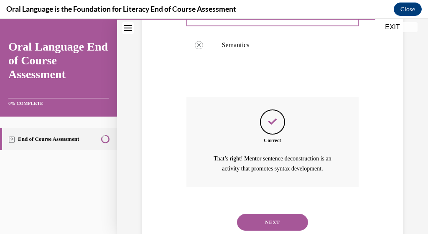
scroll to position [287, 0]
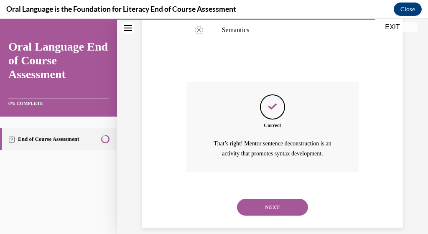
click at [269, 199] on button "NEXT" at bounding box center [272, 207] width 71 height 17
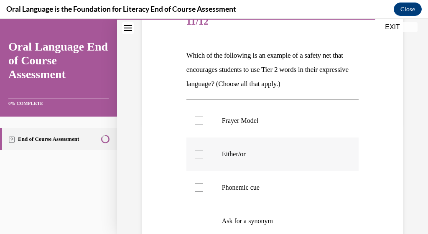
scroll to position [122, 0]
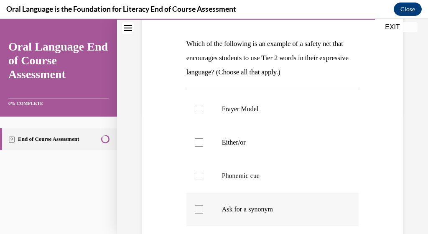
click at [201, 211] on div at bounding box center [199, 209] width 8 height 8
click at [201, 211] on input "Ask for a synonym" at bounding box center [199, 209] width 8 height 8
checkbox input "true"
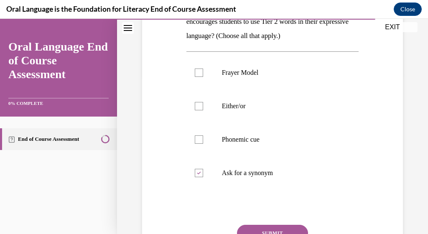
scroll to position [171, 0]
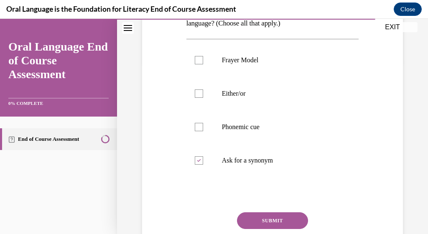
click at [258, 218] on button "SUBMIT" at bounding box center [272, 220] width 71 height 17
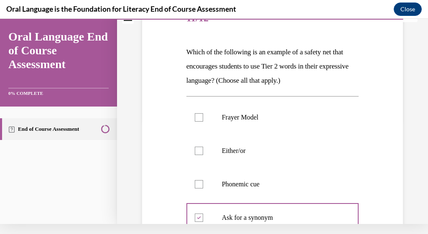
scroll to position [145, 0]
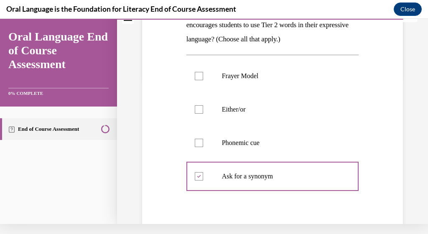
click at [196, 112] on div at bounding box center [199, 109] width 8 height 8
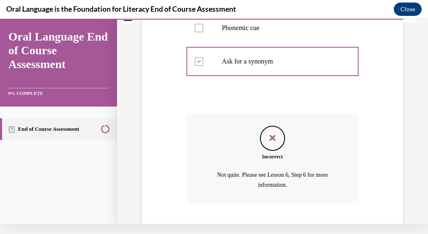
scroll to position [302, 0]
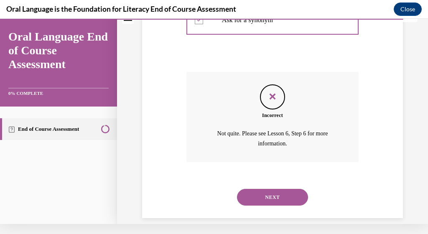
click at [269, 189] on button "NEXT" at bounding box center [272, 197] width 71 height 17
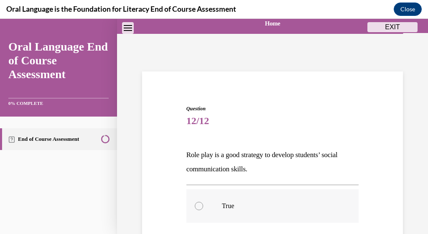
scroll to position [43, 0]
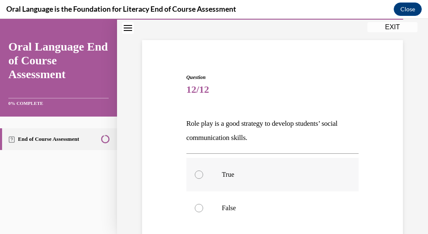
click at [192, 174] on label "True" at bounding box center [272, 174] width 172 height 33
click at [195, 174] on input "True" at bounding box center [199, 174] width 8 height 8
radio input "true"
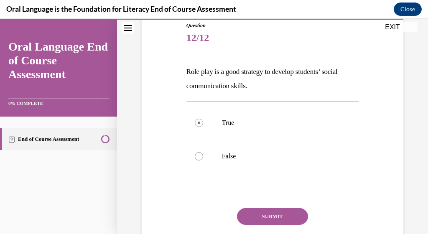
scroll to position [144, 0]
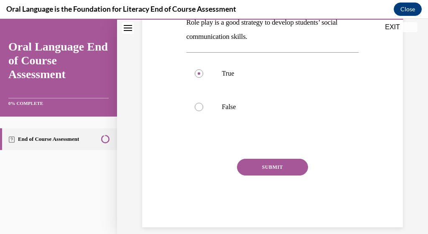
click at [267, 168] on button "SUBMIT" at bounding box center [272, 167] width 71 height 17
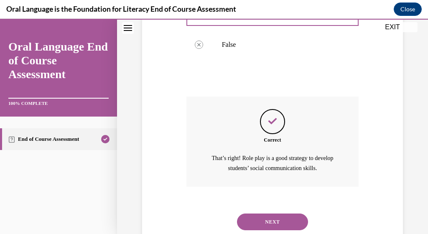
scroll to position [221, 0]
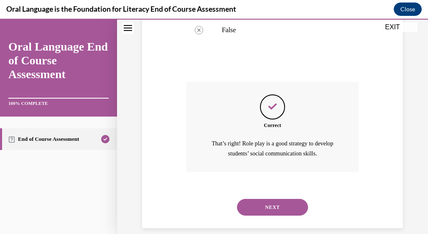
click at [272, 199] on button "NEXT" at bounding box center [272, 207] width 71 height 17
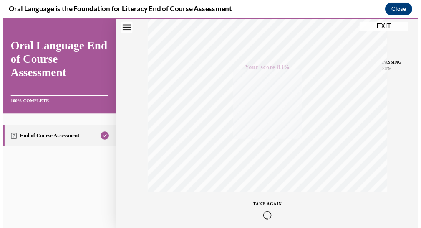
scroll to position [213, 0]
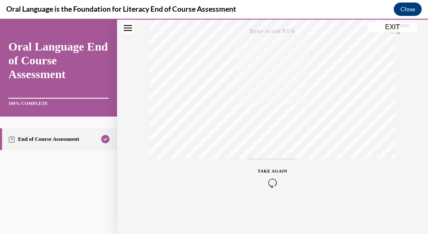
click at [415, 10] on button "Close" at bounding box center [407, 9] width 28 height 13
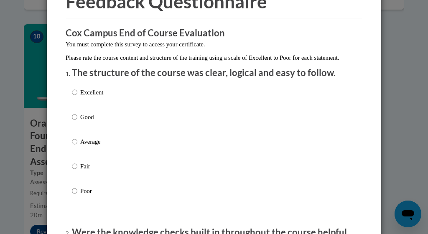
scroll to position [81, 0]
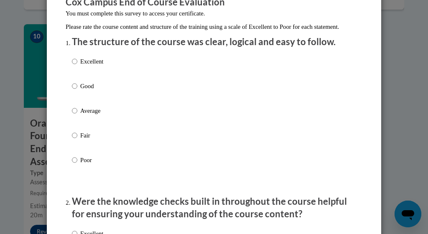
click at [72, 91] on input "Good" at bounding box center [74, 85] width 5 height 9
radio input "true"
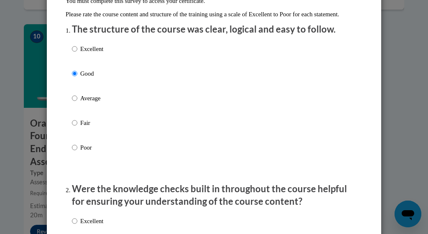
scroll to position [185, 0]
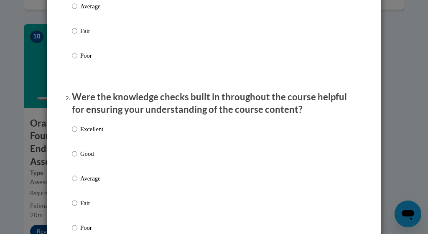
click at [73, 158] on input "Good" at bounding box center [74, 153] width 5 height 9
radio input "true"
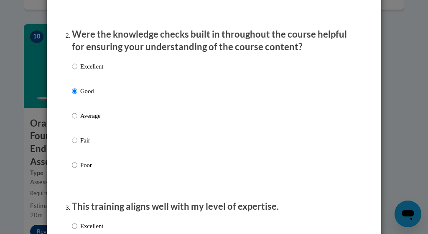
scroll to position [404, 0]
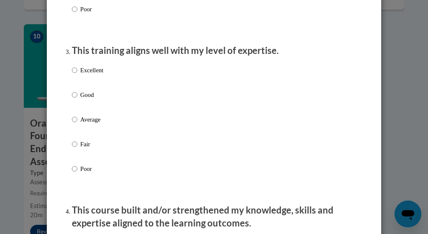
click at [72, 96] on div "Excellent Good Average Fair Poor" at bounding box center [87, 125] width 31 height 129
click at [72, 99] on input "Good" at bounding box center [74, 94] width 5 height 9
radio input "true"
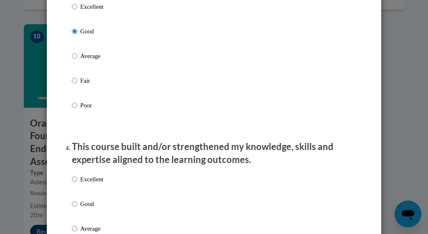
scroll to position [538, 0]
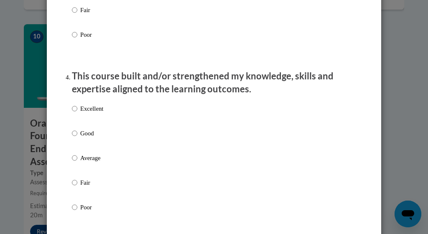
click at [73, 138] on input "Good" at bounding box center [74, 133] width 5 height 9
radio input "true"
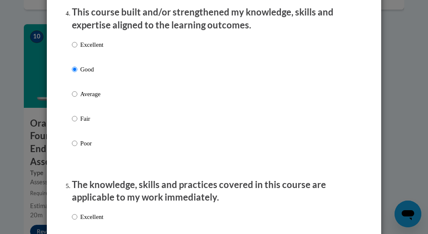
scroll to position [672, 0]
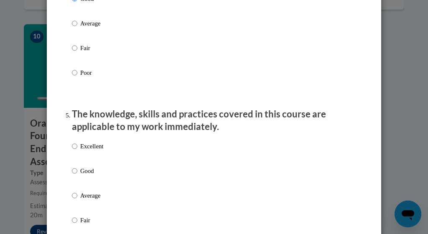
click at [66, 170] on ol "The structure of the course was clear, logical and easy to follow. Excellent Go…" at bounding box center [214, 238] width 297 height 1588
click at [73, 175] on input "Good" at bounding box center [74, 170] width 5 height 9
radio input "true"
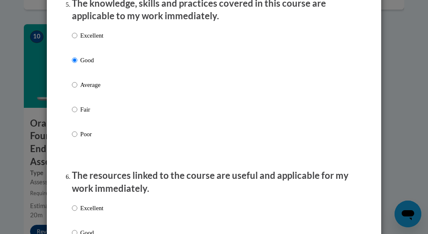
scroll to position [836, 0]
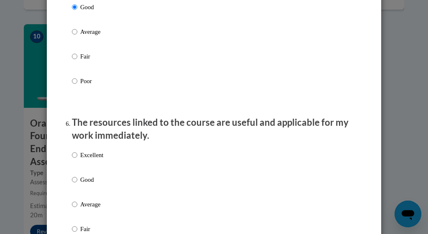
click at [72, 181] on input "Good" at bounding box center [74, 179] width 5 height 9
radio input "true"
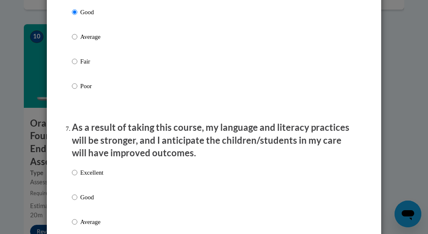
scroll to position [1017, 0]
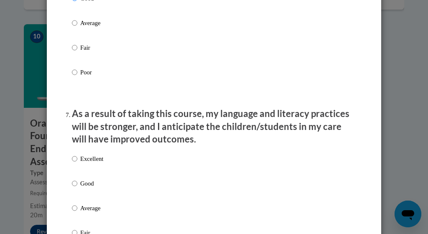
click at [72, 185] on input "Good" at bounding box center [74, 183] width 5 height 9
radio input "true"
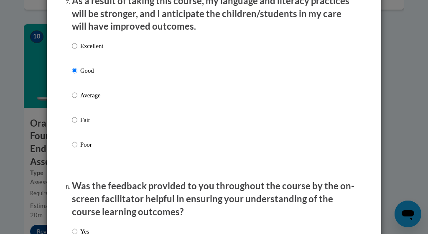
scroll to position [1247, 0]
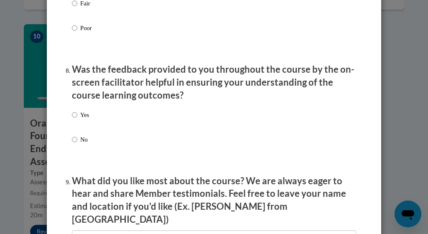
click at [73, 117] on input "Yes" at bounding box center [74, 114] width 5 height 9
radio input "true"
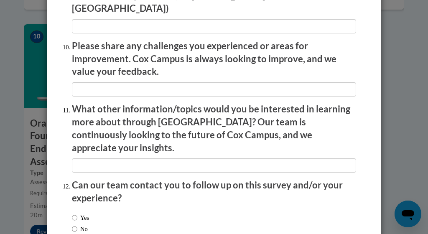
scroll to position [1492, 0]
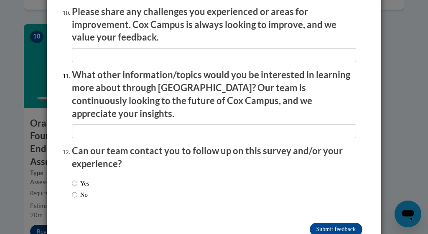
click at [72, 190] on input "No" at bounding box center [74, 194] width 5 height 9
radio input "true"
click at [320, 223] on input "Submit feedback" at bounding box center [335, 229] width 53 height 13
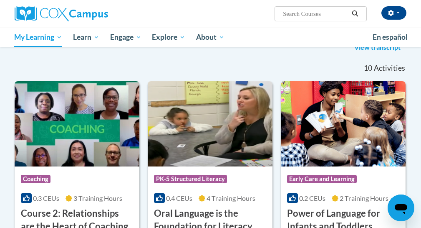
scroll to position [180, 0]
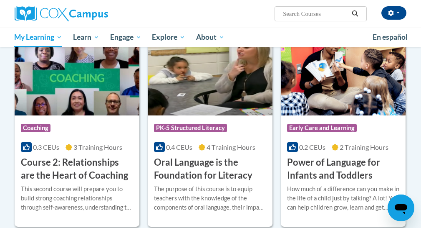
click at [233, 144] on span "4 Training Hours" at bounding box center [231, 147] width 49 height 8
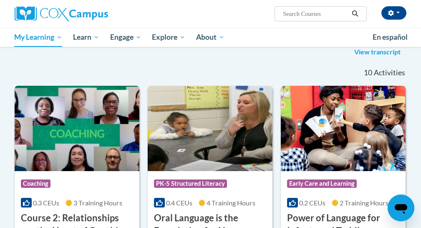
scroll to position [123, 0]
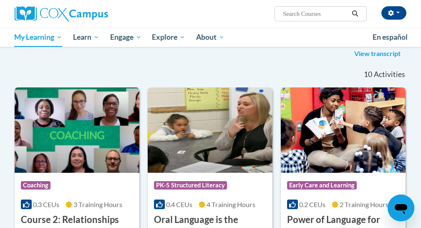
click at [370, 55] on link "View transcript" at bounding box center [377, 53] width 59 height 13
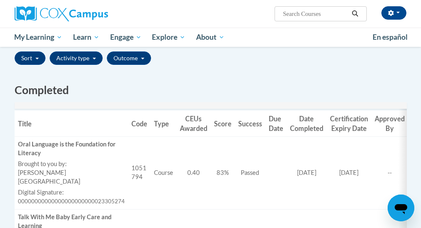
scroll to position [208, 0]
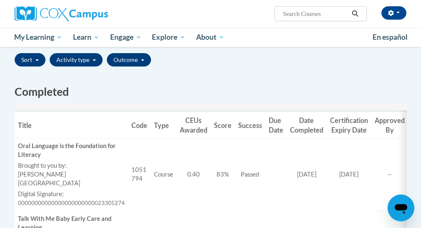
click at [129, 62] on button "Outcome" at bounding box center [129, 59] width 44 height 13
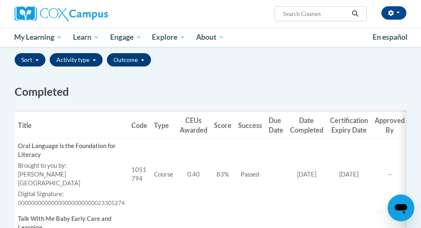
click at [94, 60] on span "button" at bounding box center [94, 60] width 3 height 2
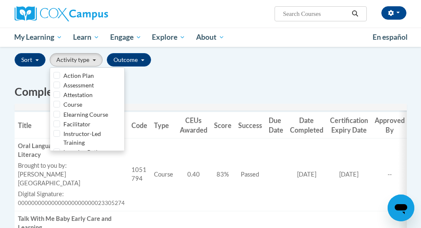
click at [180, 94] on h2 "Completed" at bounding box center [211, 91] width 393 height 15
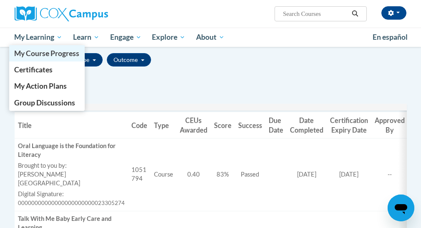
click at [43, 55] on span "My Course Progress" at bounding box center [46, 53] width 65 height 9
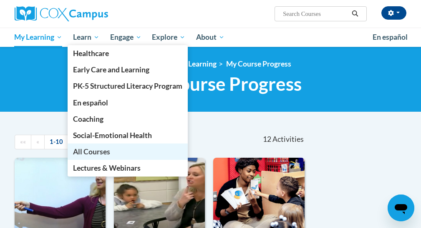
click at [93, 152] on span "All Courses" at bounding box center [91, 151] width 37 height 9
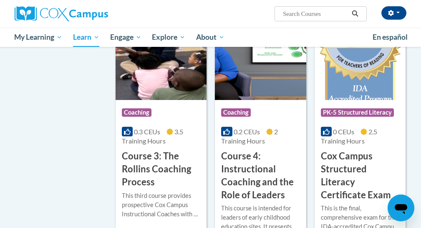
scroll to position [720, 0]
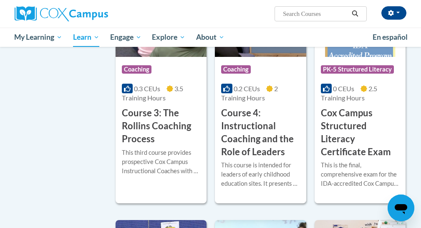
click at [328, 147] on h3 "Cox Campus Structured Literacy Certificate Exam" at bounding box center [360, 132] width 79 height 51
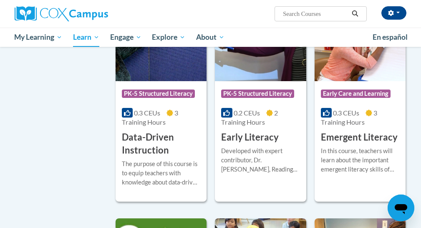
scroll to position [943, 0]
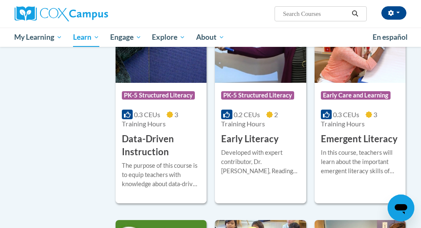
click at [146, 132] on h3 "Data-Driven Instruction" at bounding box center [161, 145] width 79 height 26
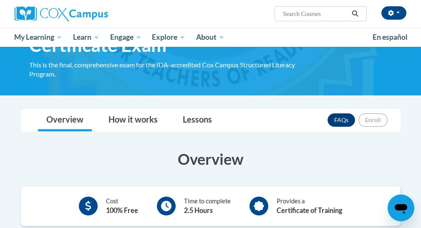
scroll to position [99, 0]
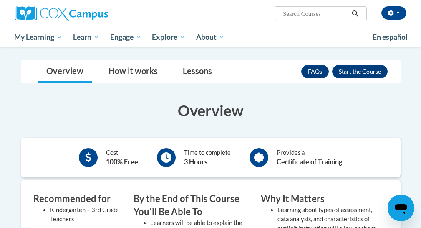
scroll to position [97, 0]
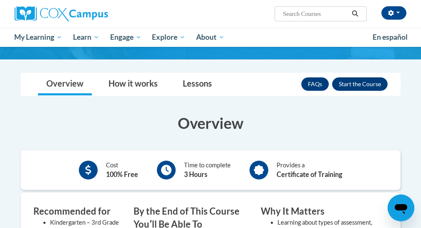
click at [343, 84] on button "Enroll" at bounding box center [360, 83] width 56 height 13
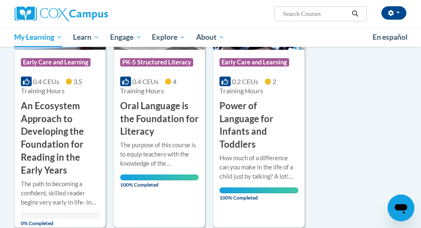
scroll to position [195, 0]
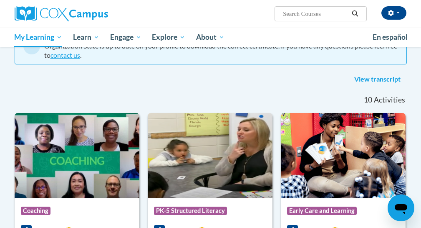
scroll to position [99, 0]
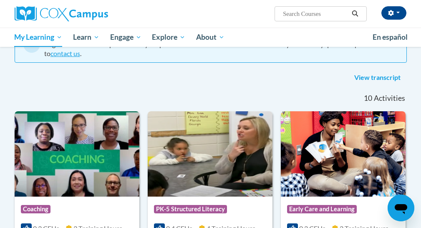
click at [340, 17] on input "Search..." at bounding box center [315, 14] width 67 height 10
type input "food"
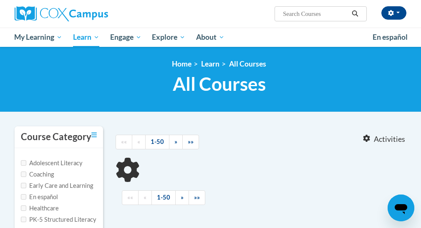
type input "food"
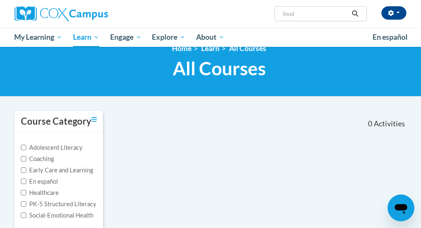
scroll to position [50, 0]
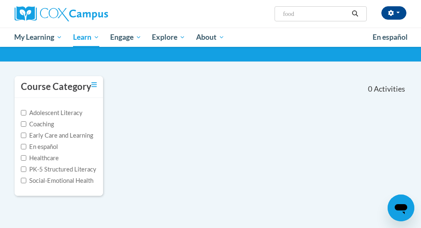
click at [23, 135] on input "Early Care and Learning" at bounding box center [23, 134] width 5 height 5
checkbox input "true"
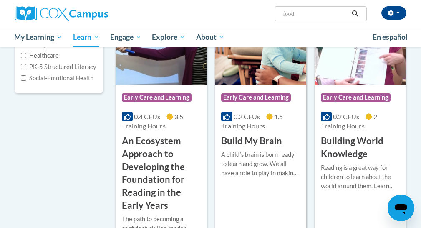
scroll to position [154, 0]
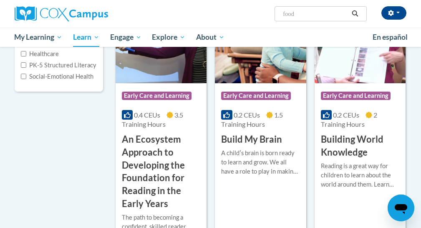
click at [141, 121] on span "3.5 Training Hours" at bounding box center [152, 119] width 61 height 17
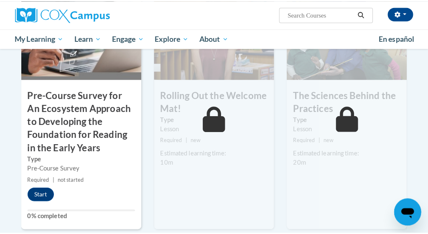
scroll to position [276, 0]
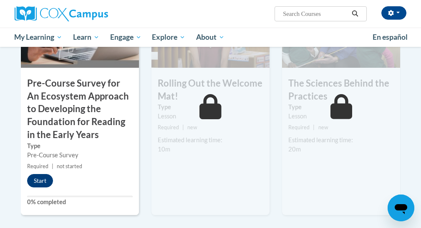
click at [36, 178] on button "Start" at bounding box center [40, 180] width 26 height 13
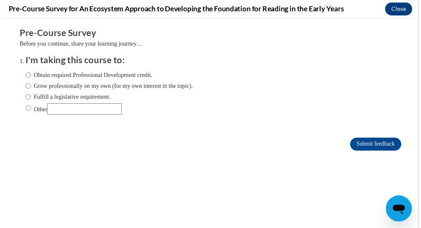
scroll to position [0, 0]
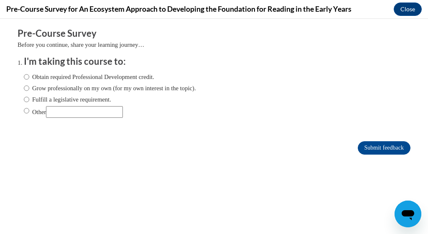
click at [24, 76] on label "Obtain required Professional Development credit." at bounding box center [89, 76] width 130 height 9
click at [24, 76] on input "Obtain required Professional Development credit." at bounding box center [26, 76] width 5 height 9
radio input "true"
click at [368, 152] on input "Submit feedback" at bounding box center [384, 147] width 53 height 13
click at [358, 148] on input "Submit feedback" at bounding box center [384, 147] width 53 height 13
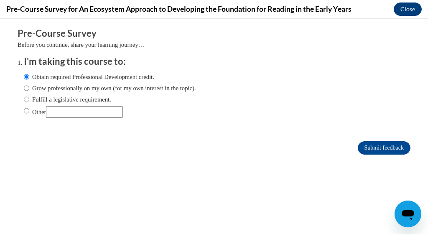
click at [401, 13] on button "Close" at bounding box center [407, 9] width 28 height 13
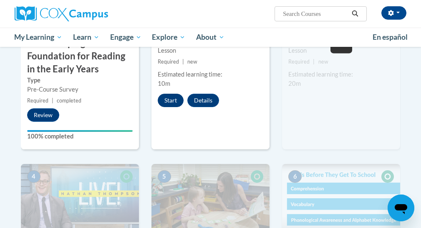
scroll to position [406, 0]
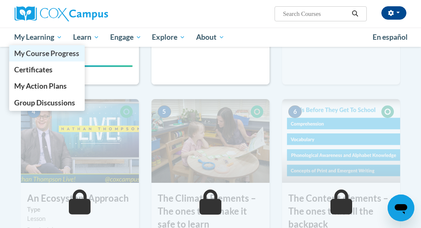
click at [33, 51] on span "My Course Progress" at bounding box center [46, 53] width 65 height 9
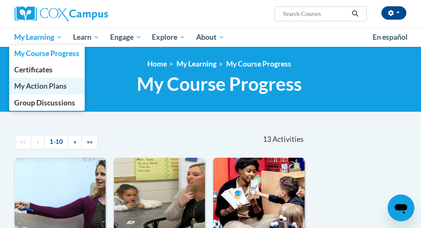
click at [38, 85] on span "My Action Plans" at bounding box center [40, 85] width 53 height 9
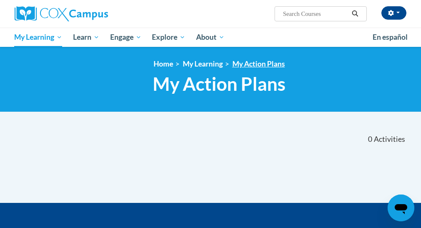
click at [251, 65] on link "My Action Plans" at bounding box center [259, 63] width 53 height 9
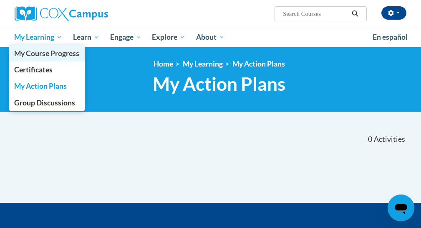
click at [49, 54] on span "My Course Progress" at bounding box center [46, 53] width 65 height 9
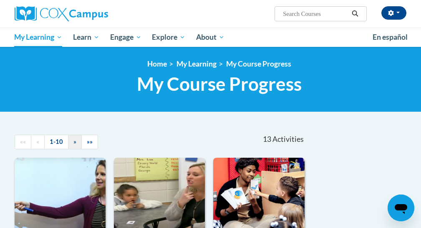
click at [71, 142] on link "»" at bounding box center [75, 141] width 14 height 15
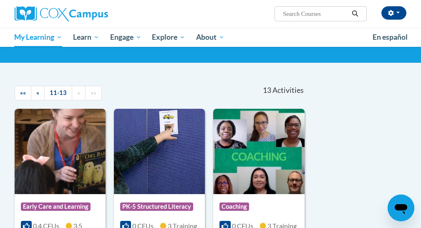
scroll to position [61, 0]
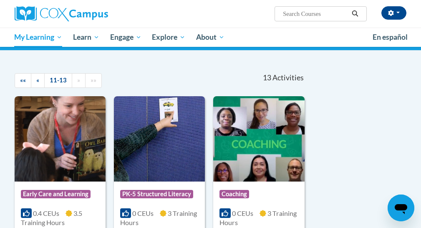
click at [347, 139] on div "Sort Date Enrolled Title (A-Z) «« « 11-13 » »» 13 Activities CEUs Course Catego…" at bounding box center [210, 214] width 405 height 300
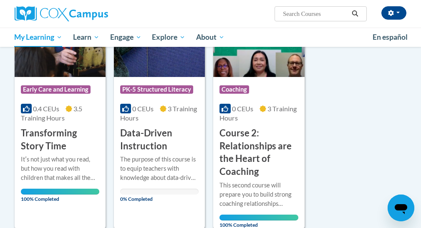
scroll to position [190, 0]
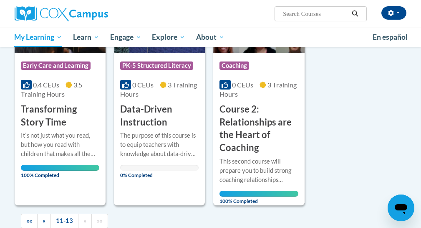
click at [122, 131] on div "The purpose of this course is to equip teachers with knowledge about data-drive…" at bounding box center [159, 145] width 79 height 28
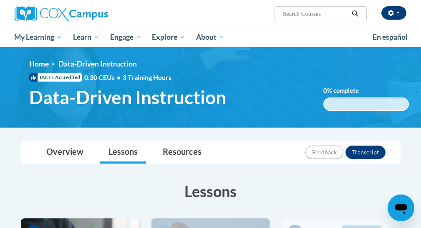
click at [401, 11] on button "button" at bounding box center [394, 12] width 25 height 13
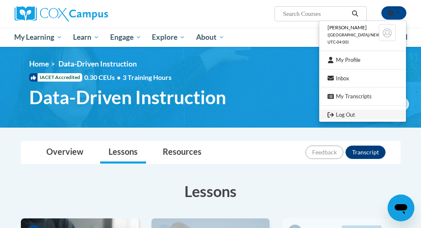
click at [353, 114] on link "Log Out" at bounding box center [363, 114] width 87 height 10
